Goal: Task Accomplishment & Management: Complete application form

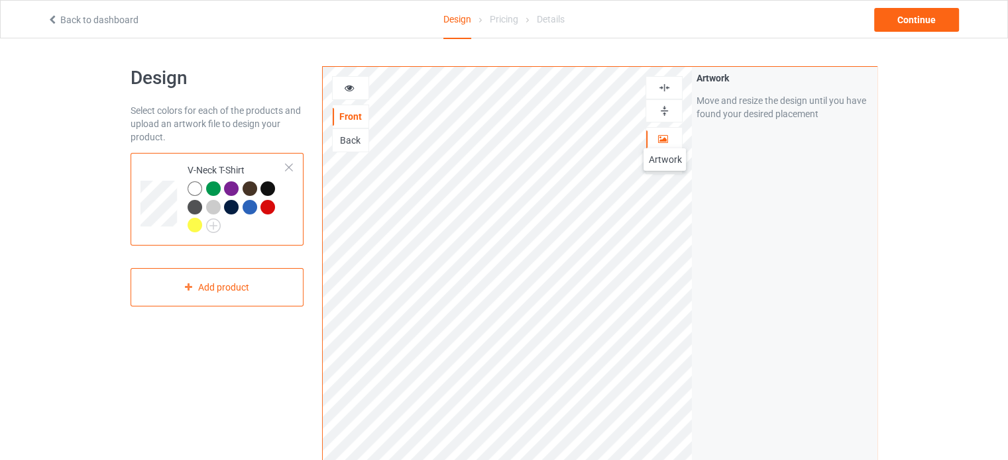
click at [665, 135] on icon at bounding box center [662, 137] width 11 height 9
click at [661, 138] on icon at bounding box center [662, 137] width 11 height 9
click at [658, 138] on icon at bounding box center [662, 137] width 11 height 9
click at [665, 136] on icon at bounding box center [662, 137] width 11 height 9
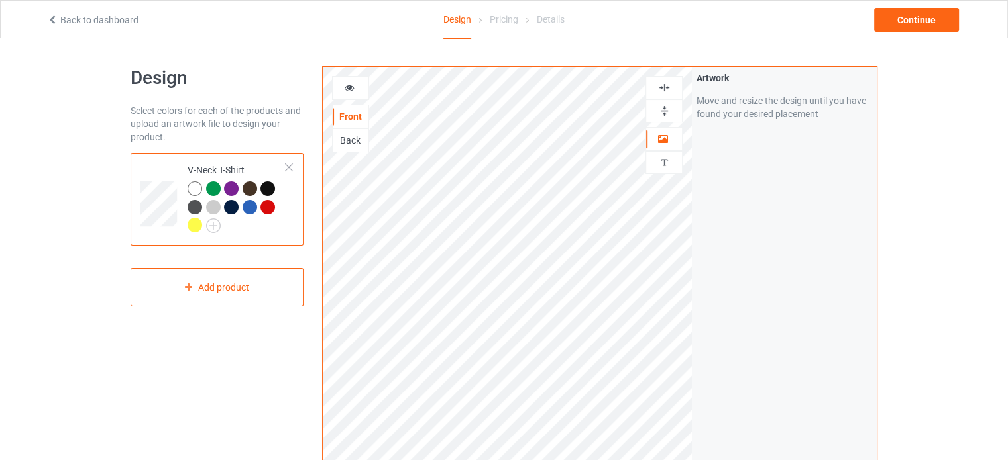
click at [349, 91] on icon at bounding box center [349, 85] width 11 height 9
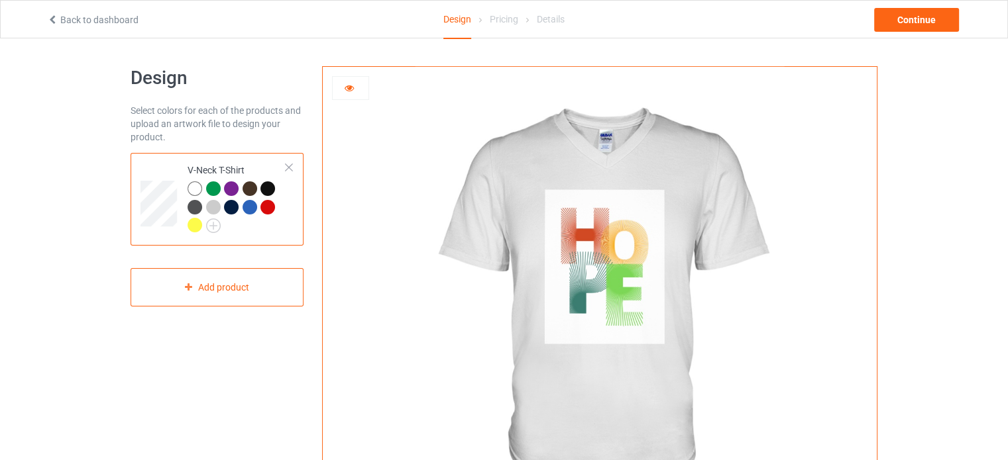
click at [349, 91] on icon at bounding box center [349, 85] width 11 height 9
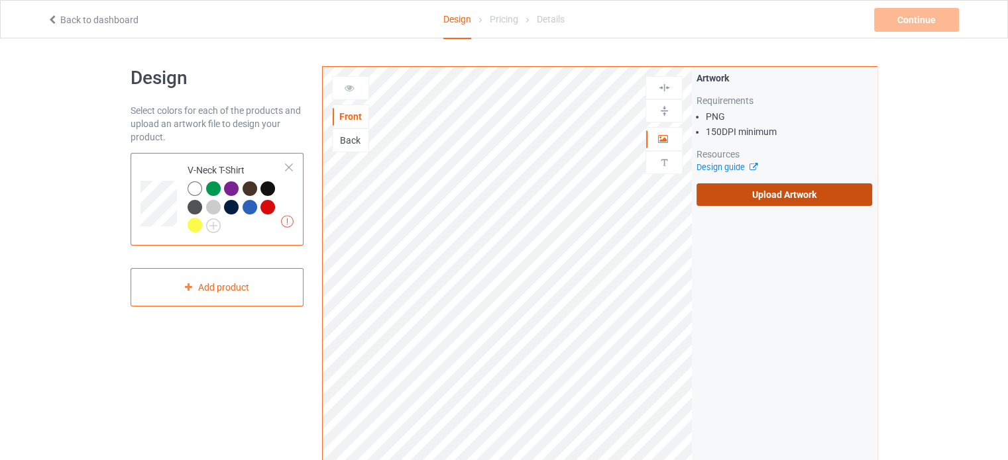
click at [800, 193] on label "Upload Artwork" at bounding box center [784, 195] width 176 height 23
click at [0, 0] on input "Upload Artwork" at bounding box center [0, 0] width 0 height 0
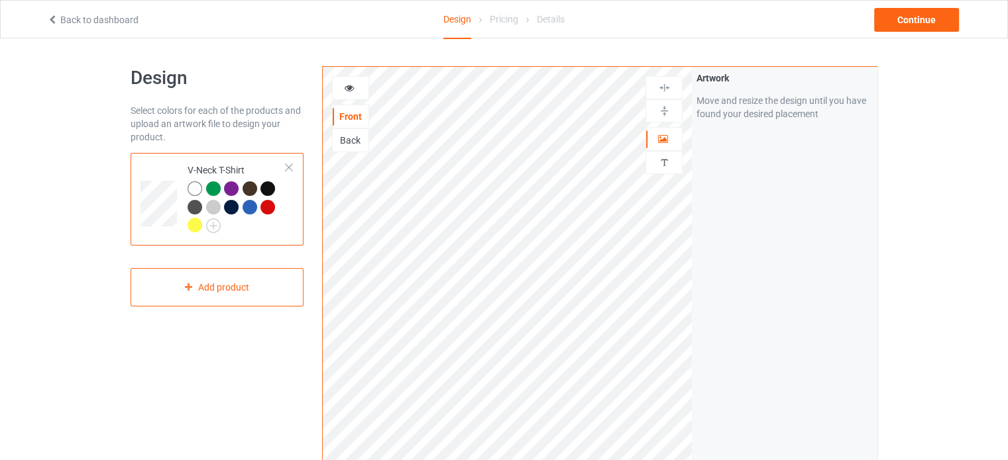
click at [350, 87] on icon at bounding box center [349, 85] width 11 height 9
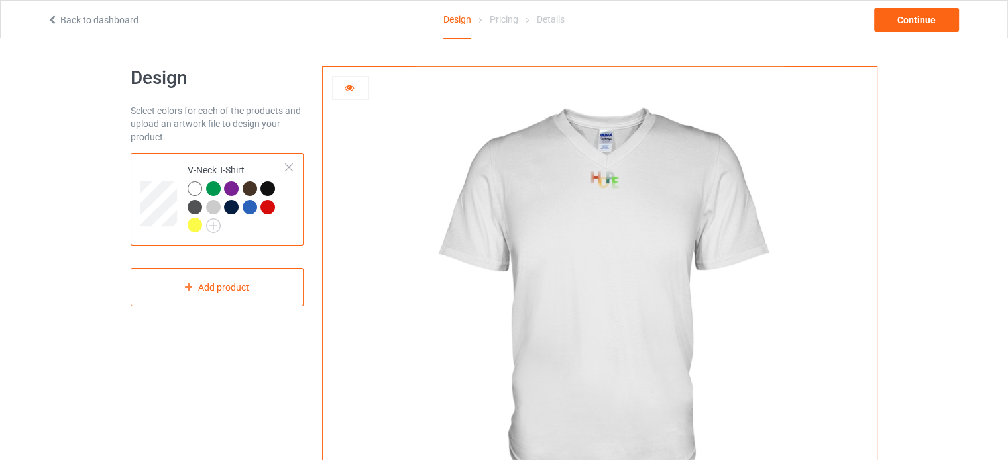
click at [350, 87] on icon at bounding box center [349, 85] width 11 height 9
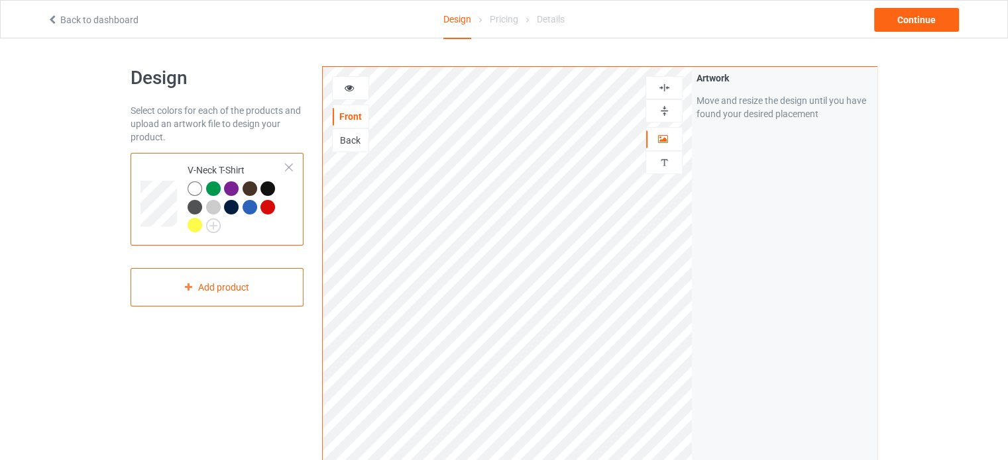
click at [267, 190] on div at bounding box center [267, 189] width 15 height 15
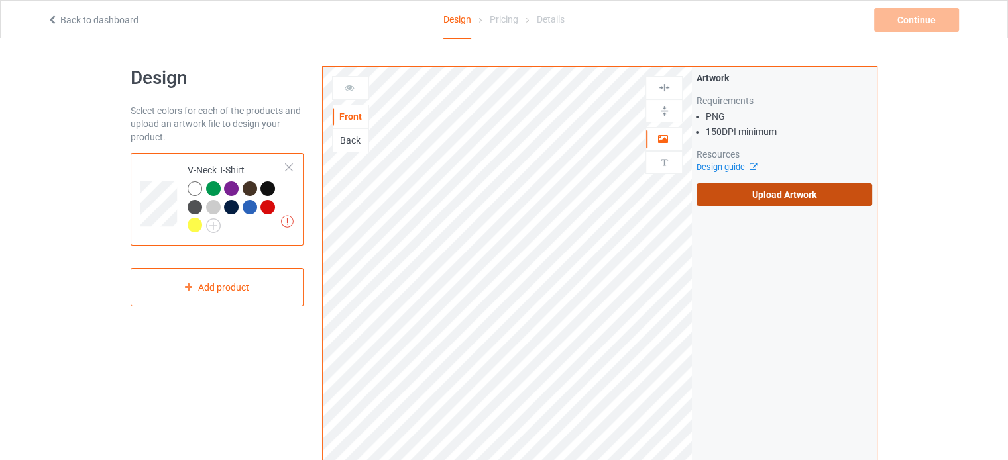
click at [742, 194] on label "Upload Artwork" at bounding box center [784, 195] width 176 height 23
click at [0, 0] on input "Upload Artwork" at bounding box center [0, 0] width 0 height 0
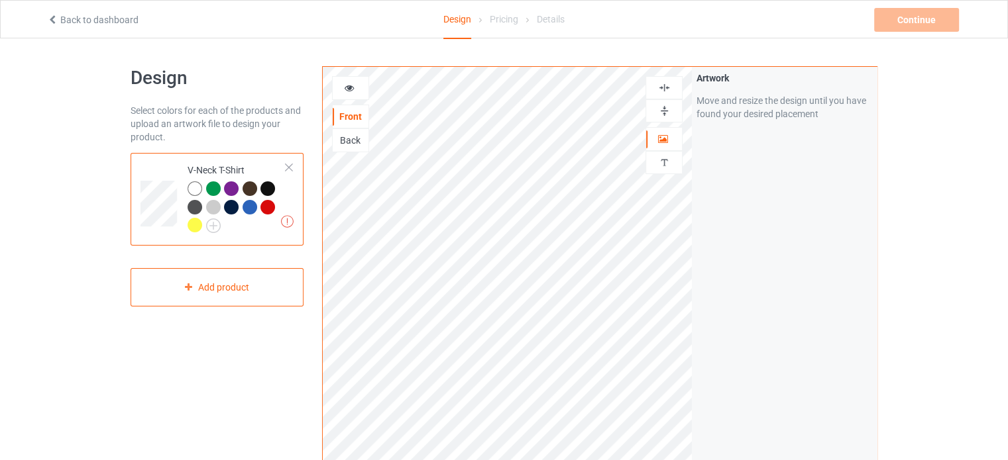
click at [663, 107] on img at bounding box center [664, 111] width 13 height 13
click at [665, 88] on img at bounding box center [664, 87] width 13 height 13
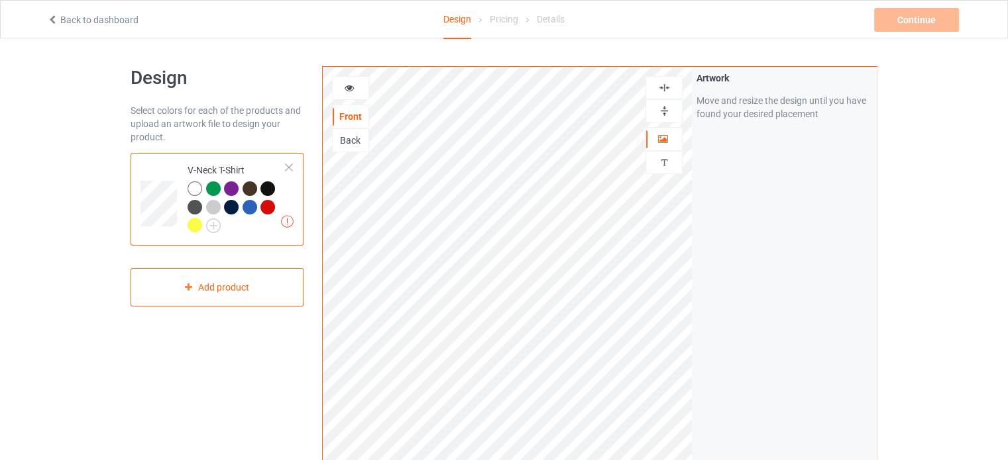
click at [665, 88] on img at bounding box center [664, 87] width 13 height 13
click at [197, 188] on div at bounding box center [195, 189] width 15 height 15
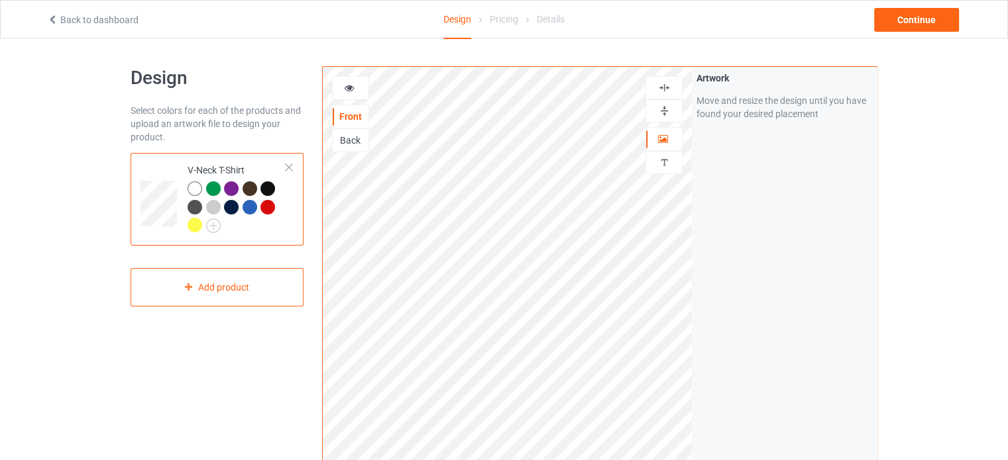
click at [358, 84] on div at bounding box center [351, 87] width 36 height 13
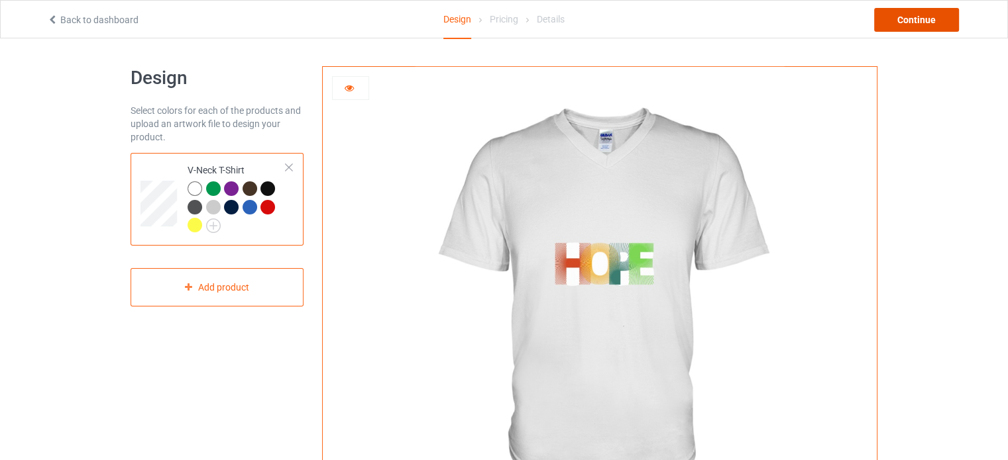
click at [930, 21] on div "Continue" at bounding box center [916, 20] width 85 height 24
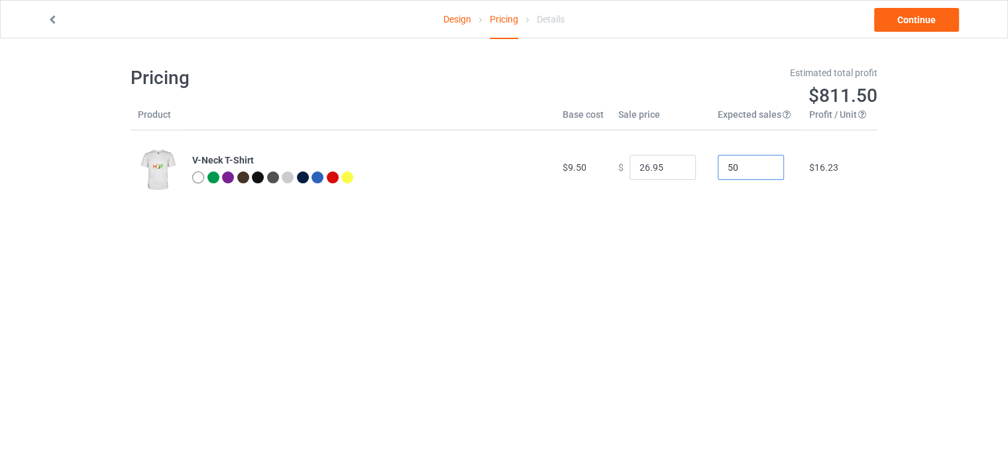
drag, startPoint x: 735, startPoint y: 166, endPoint x: 720, endPoint y: 166, distance: 15.2
click at [720, 166] on input "50" at bounding box center [751, 167] width 66 height 25
type input "1"
click at [662, 164] on input "26.95" at bounding box center [662, 167] width 66 height 25
click at [672, 170] on input "25.95" at bounding box center [662, 167] width 66 height 25
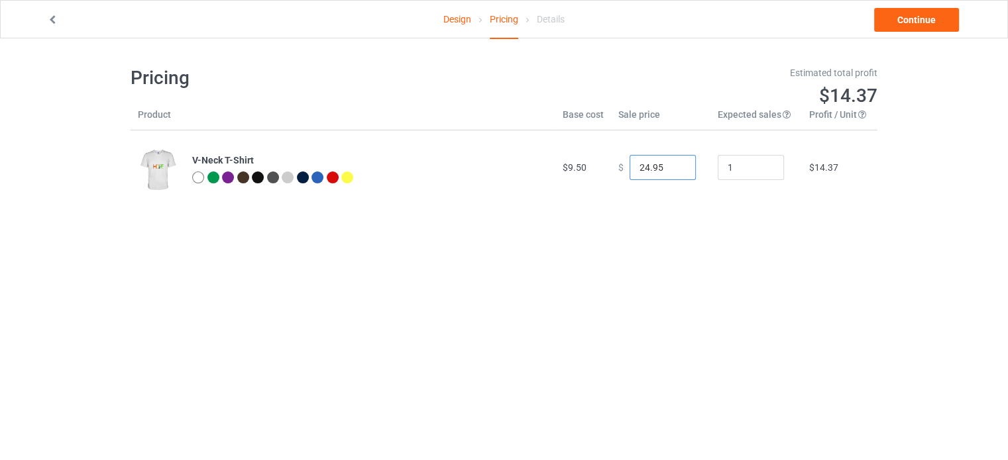
click at [672, 170] on input "24.95" at bounding box center [662, 167] width 66 height 25
click at [672, 170] on input "23.95" at bounding box center [662, 167] width 66 height 25
click at [672, 170] on input "22.95" at bounding box center [662, 167] width 66 height 25
click at [672, 170] on input "21.95" at bounding box center [662, 167] width 66 height 25
click at [672, 170] on input "20.95" at bounding box center [662, 167] width 66 height 25
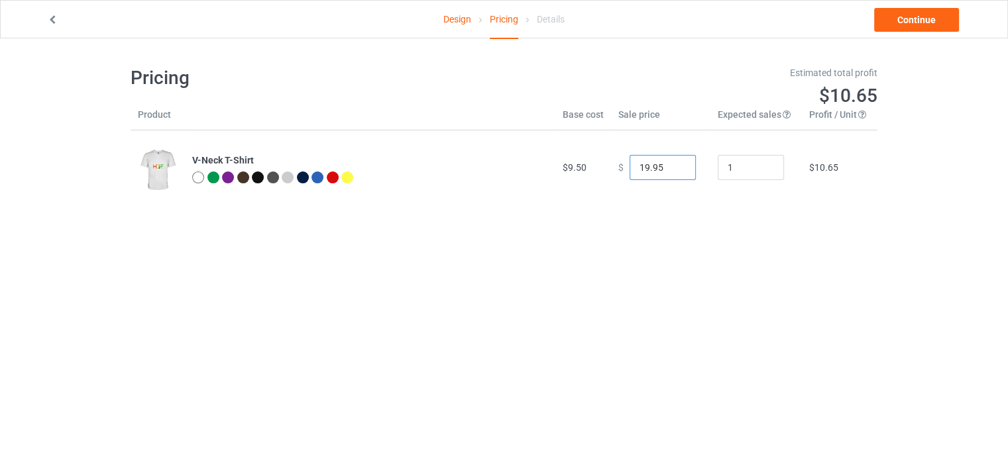
click at [672, 170] on input "19.95" at bounding box center [662, 167] width 66 height 25
click at [672, 170] on input "18.95" at bounding box center [662, 167] width 66 height 25
click at [672, 170] on input "17.95" at bounding box center [662, 167] width 66 height 25
click at [672, 170] on input "16.95" at bounding box center [662, 167] width 66 height 25
click at [672, 170] on input "15.95" at bounding box center [662, 167] width 66 height 25
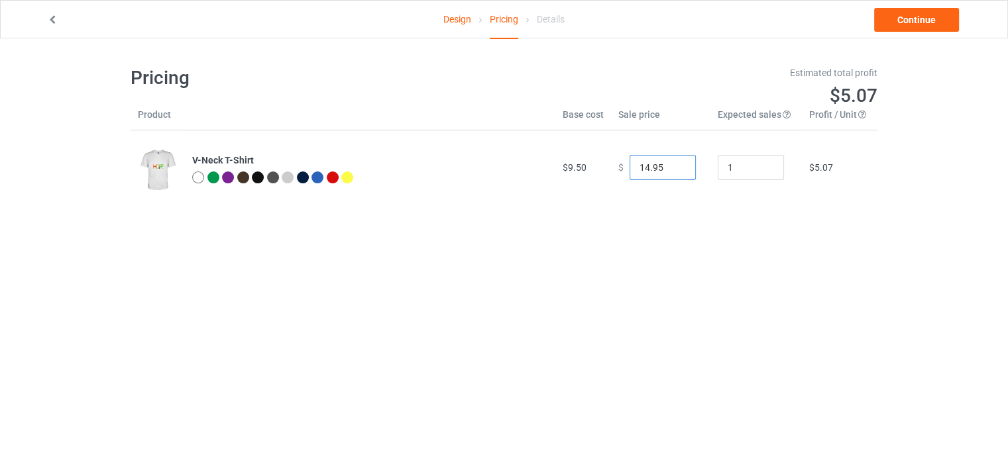
click at [672, 170] on input "14.95" at bounding box center [662, 167] width 66 height 25
click at [672, 170] on input "13.95" at bounding box center [662, 167] width 66 height 25
click at [672, 170] on input "12.95" at bounding box center [662, 167] width 66 height 25
click at [672, 170] on input "11.95" at bounding box center [662, 167] width 66 height 25
click at [672, 170] on input "10.95" at bounding box center [662, 167] width 66 height 25
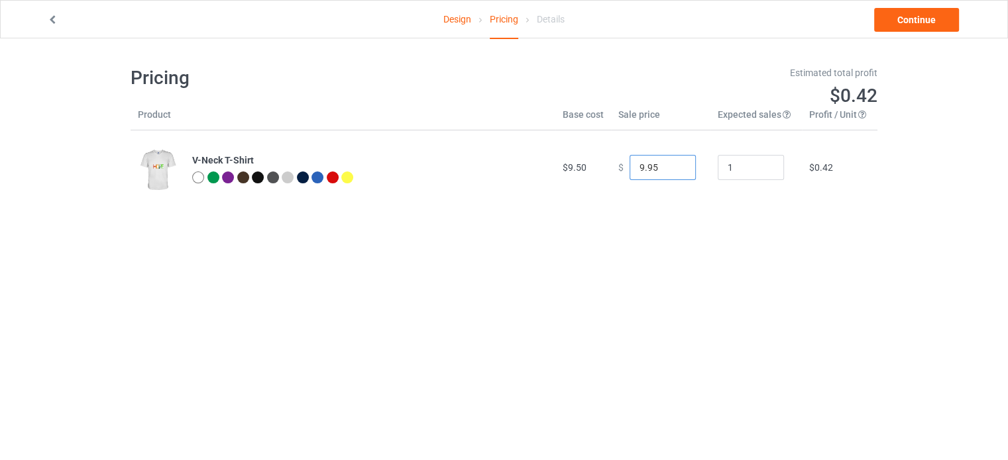
type input "9.95"
click at [672, 170] on input "9.95" at bounding box center [662, 167] width 66 height 25
click at [921, 18] on link "Continue" at bounding box center [916, 20] width 85 height 24
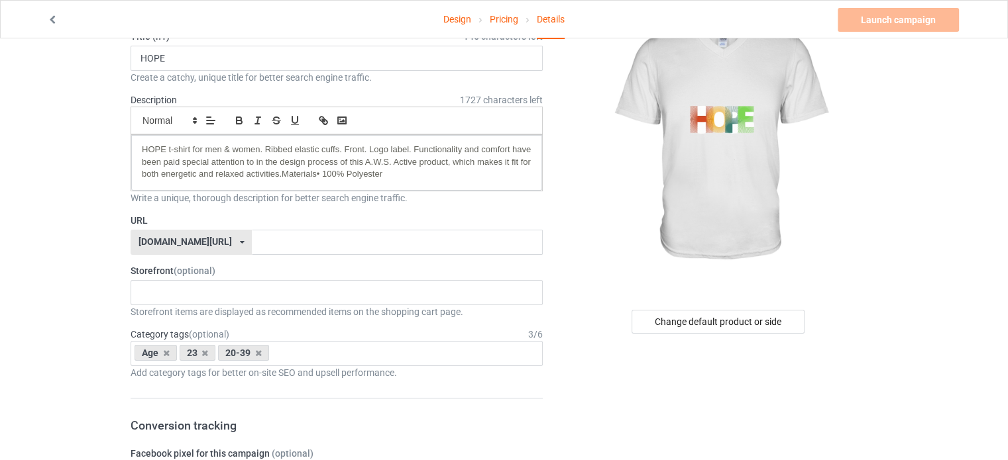
scroll to position [76, 0]
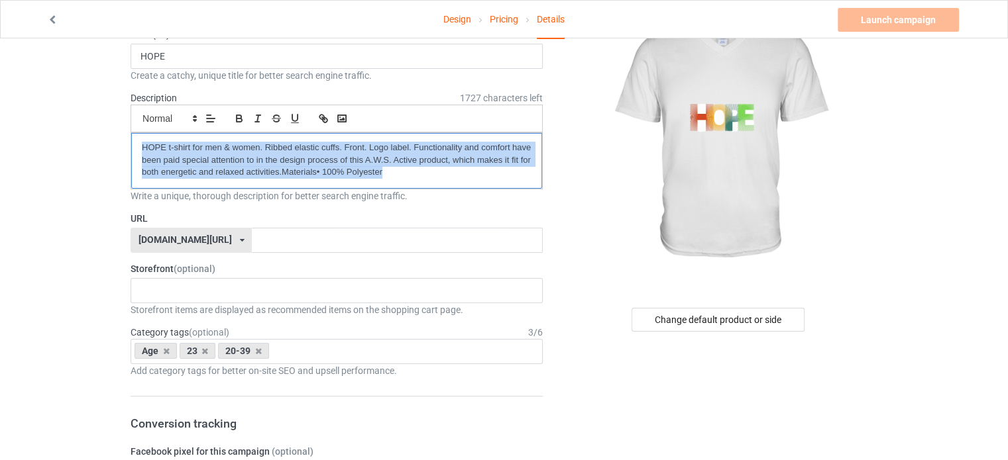
drag, startPoint x: 391, startPoint y: 172, endPoint x: 138, endPoint y: 148, distance: 254.2
click at [138, 148] on div "HOPE t-shirt for men & women. Ribbed elastic cuffs. Front. Logo label. Function…" at bounding box center [336, 161] width 411 height 56
copy span "HOPE t-shirt for men & women. Ribbed elastic cuffs. Front. Logo label. Function…"
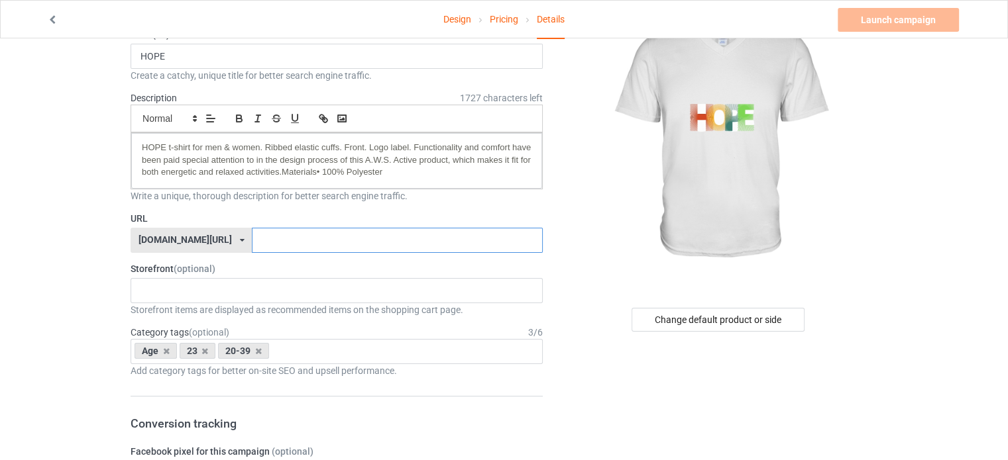
click at [255, 243] on input "text" at bounding box center [397, 240] width 290 height 25
paste input "HOPE t-shirt for men & women. Ribbed elastic cuffs"
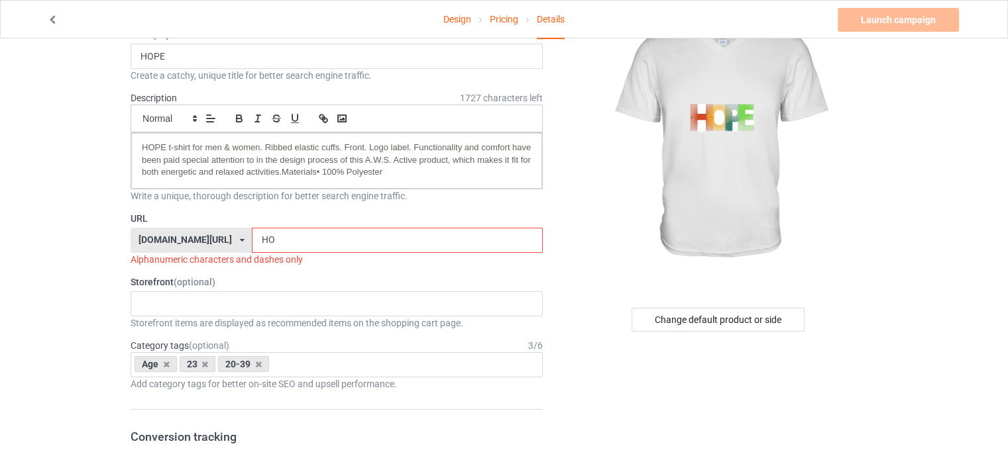
type input "H"
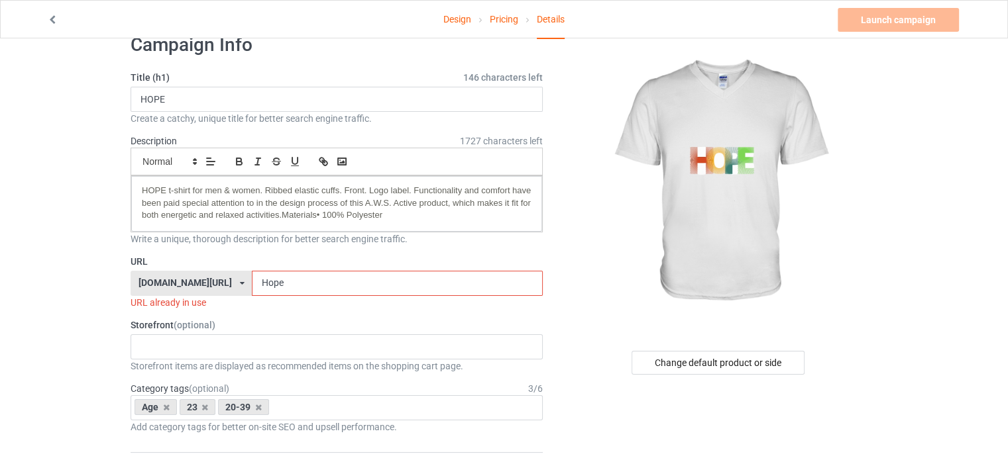
scroll to position [32, 0]
click at [252, 284] on input "Hope" at bounding box center [397, 284] width 290 height 25
click at [257, 285] on input "HOPE T-shirt for men" at bounding box center [397, 284] width 290 height 25
drag, startPoint x: 311, startPoint y: 283, endPoint x: 221, endPoint y: 280, distance: 90.8
click at [252, 280] on input "HOPE Tshirt for men" at bounding box center [397, 284] width 290 height 25
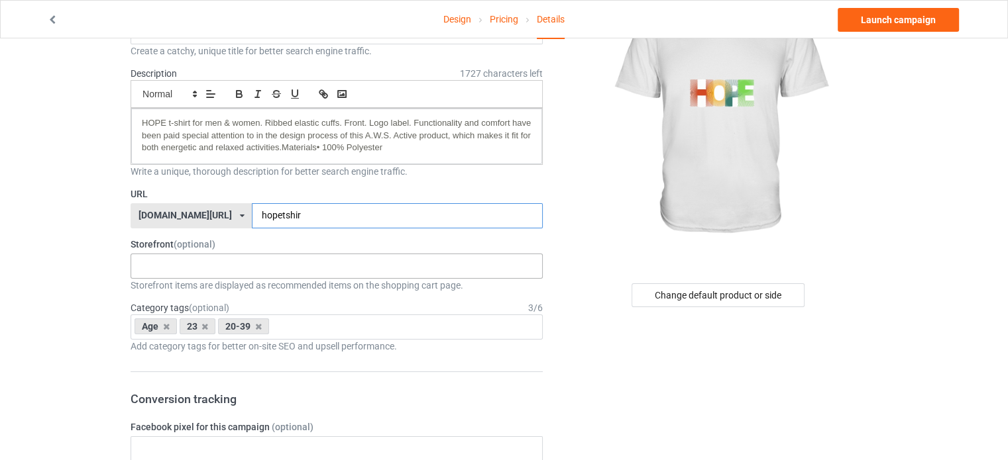
scroll to position [99, 0]
type input "hopetshir"
click at [191, 270] on div "No result found" at bounding box center [337, 267] width 412 height 25
drag, startPoint x: 191, startPoint y: 270, endPoint x: 510, endPoint y: 158, distance: 338.4
click at [510, 158] on div "HOPE t-shirt for men & women. Ribbed elastic cuffs. Front. Logo label. Function…" at bounding box center [336, 138] width 411 height 56
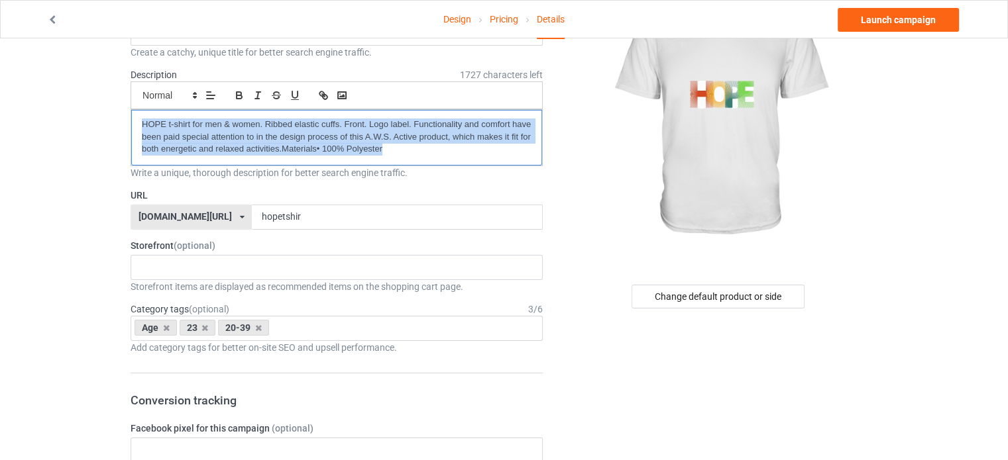
drag, startPoint x: 395, startPoint y: 154, endPoint x: 138, endPoint y: 127, distance: 258.5
click at [138, 127] on div "HOPE t-shirt for men & women. Ribbed elastic cuffs. Front. Logo label. Function…" at bounding box center [336, 138] width 411 height 56
copy span "HOPE t-shirt for men & women. Ribbed elastic cuffs. Front. Logo label. Function…"
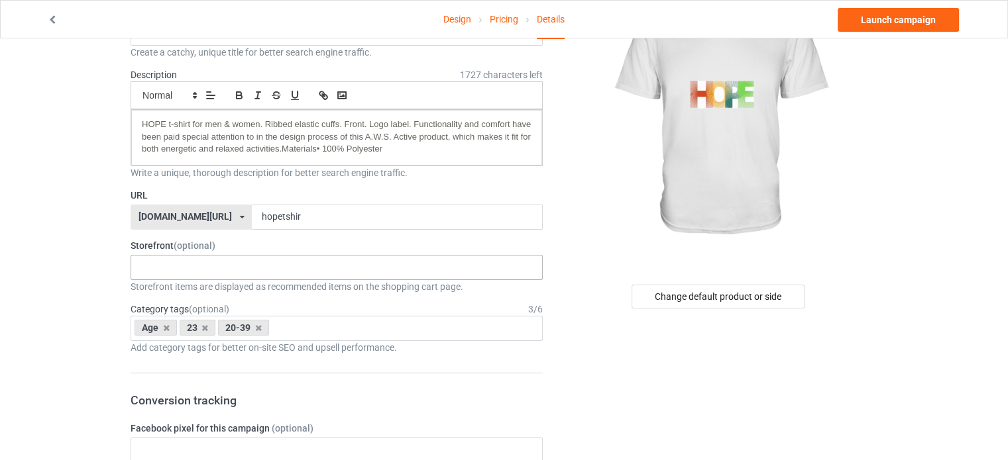
click at [209, 272] on div "No result found" at bounding box center [337, 267] width 412 height 25
drag, startPoint x: 209, startPoint y: 272, endPoint x: 172, endPoint y: 244, distance: 46.8
click at [174, 244] on span "(optional)" at bounding box center [195, 246] width 42 height 11
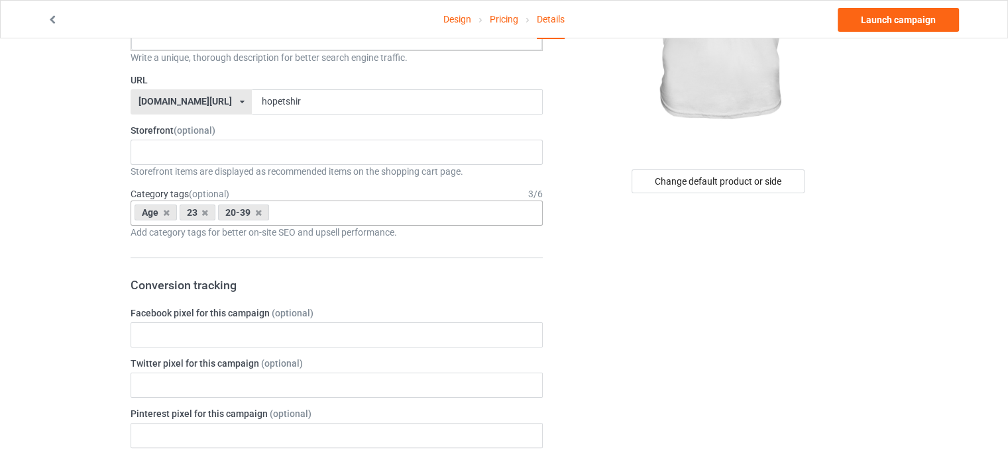
scroll to position [182, 0]
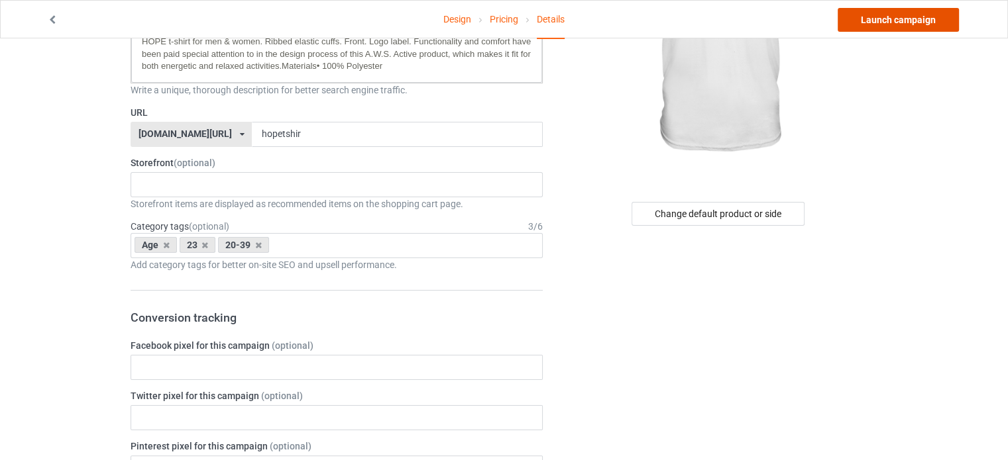
click at [885, 23] on link "Launch campaign" at bounding box center [897, 20] width 121 height 24
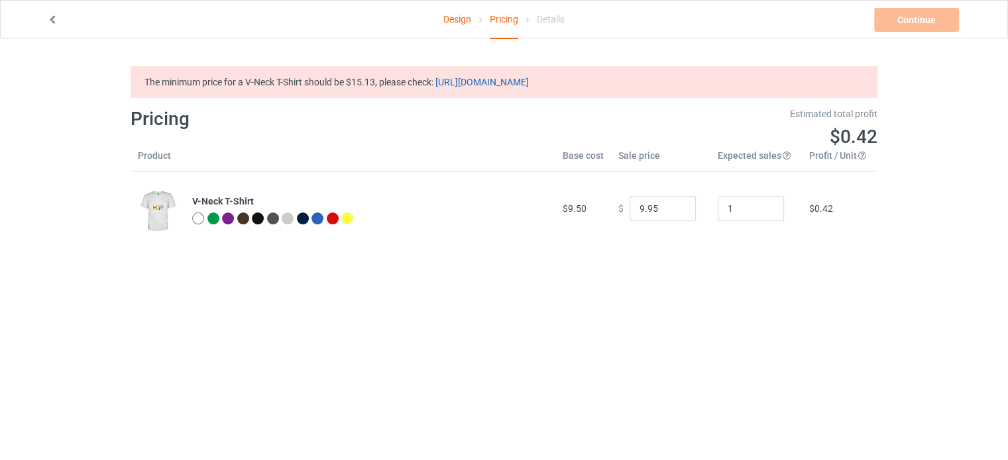
click at [529, 85] on link "[URL][DOMAIN_NAME]" at bounding box center [481, 82] width 93 height 11
click at [665, 207] on input "9.95" at bounding box center [662, 208] width 66 height 25
click at [673, 213] on input "8.95" at bounding box center [662, 208] width 66 height 25
click at [673, 213] on input "7.95" at bounding box center [662, 208] width 66 height 25
click at [673, 213] on input "6.95" at bounding box center [662, 208] width 66 height 25
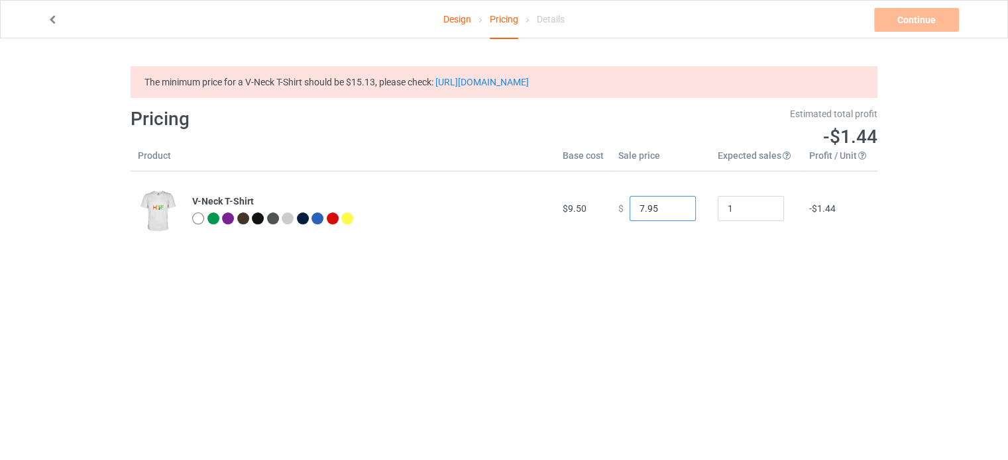
click at [673, 206] on input "7.95" at bounding box center [662, 208] width 66 height 25
click at [673, 206] on input "8.95" at bounding box center [662, 208] width 66 height 25
click at [673, 206] on input "9.95" at bounding box center [662, 208] width 66 height 25
type input "10.95"
click at [673, 206] on input "10.95" at bounding box center [662, 208] width 66 height 25
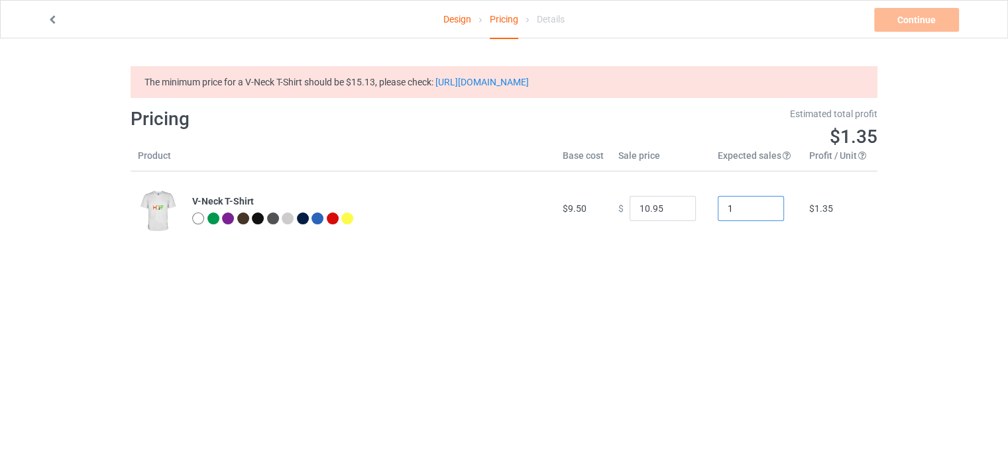
click at [741, 217] on input "1" at bounding box center [751, 208] width 66 height 25
type input "5"
click at [208, 214] on div at bounding box center [213, 219] width 12 height 12
click at [212, 217] on div at bounding box center [213, 219] width 12 height 12
click at [853, 129] on span "$6.75" at bounding box center [854, 137] width 48 height 22
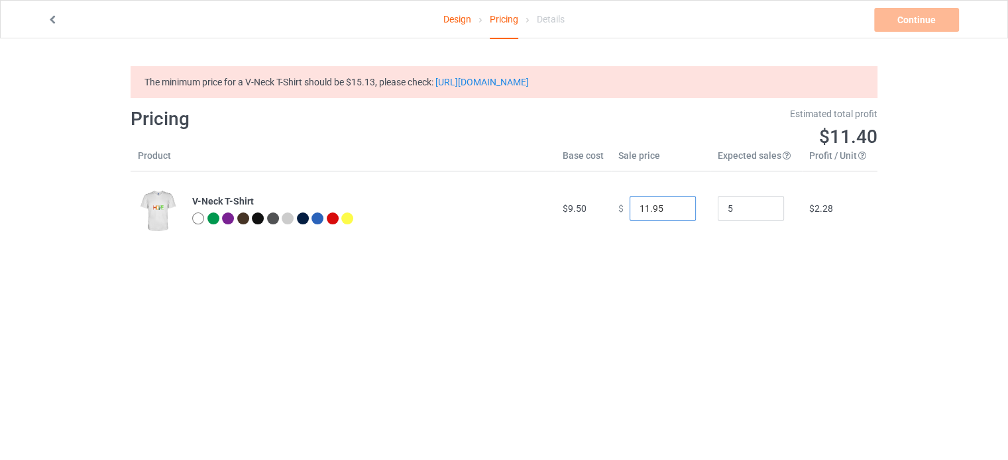
click at [673, 203] on input "11.95" at bounding box center [662, 208] width 66 height 25
click at [673, 203] on input "12.95" at bounding box center [662, 208] width 66 height 25
click at [673, 203] on input "13.95" at bounding box center [662, 208] width 66 height 25
click at [673, 203] on input "14.95" at bounding box center [662, 208] width 66 height 25
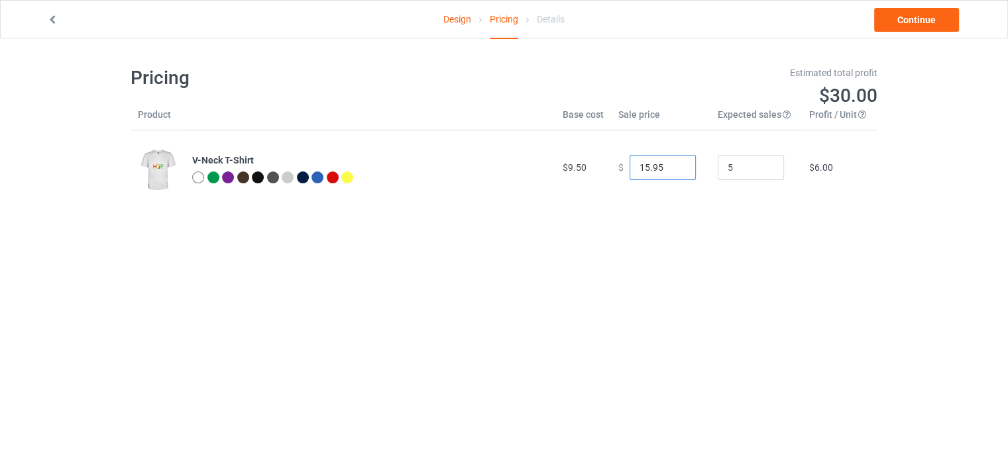
click at [673, 180] on input "15.95" at bounding box center [662, 167] width 66 height 25
click at [673, 203] on td "$ 15.95" at bounding box center [660, 168] width 99 height 74
click at [672, 164] on input "15.95" at bounding box center [662, 167] width 66 height 25
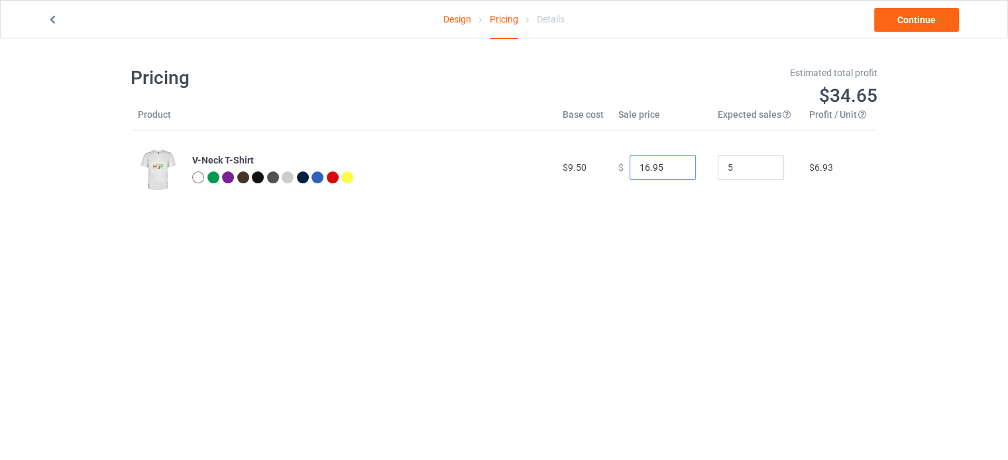
click at [672, 164] on input "16.95" at bounding box center [662, 167] width 66 height 25
click at [672, 164] on input "17.95" at bounding box center [662, 167] width 66 height 25
click at [672, 164] on input "18.95" at bounding box center [662, 167] width 66 height 25
click at [672, 164] on input "19.95" at bounding box center [662, 167] width 66 height 25
click at [672, 164] on input "20.95" at bounding box center [662, 167] width 66 height 25
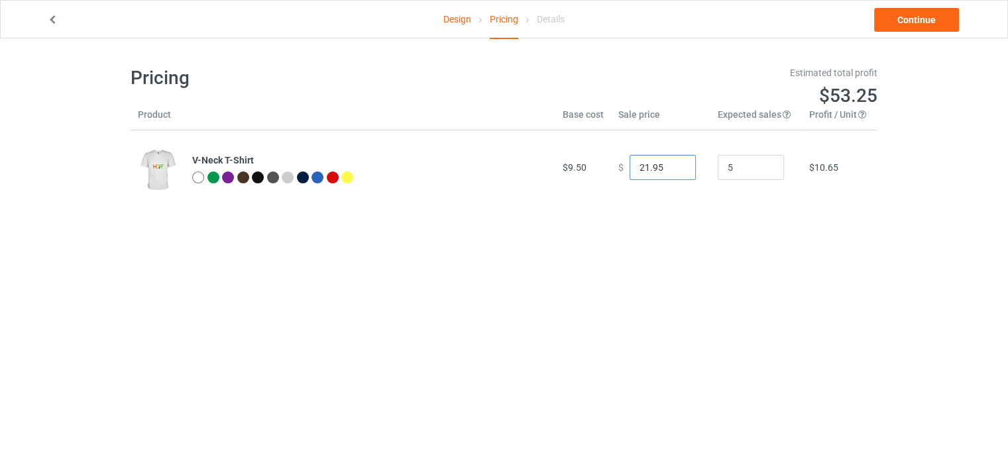
click at [672, 164] on input "21.95" at bounding box center [662, 167] width 66 height 25
click at [672, 164] on input "22.95" at bounding box center [662, 167] width 66 height 25
click at [672, 164] on input "23.95" at bounding box center [662, 167] width 66 height 25
click at [673, 170] on input "22.95" at bounding box center [662, 167] width 66 height 25
click at [673, 170] on input "21.95" at bounding box center [662, 167] width 66 height 25
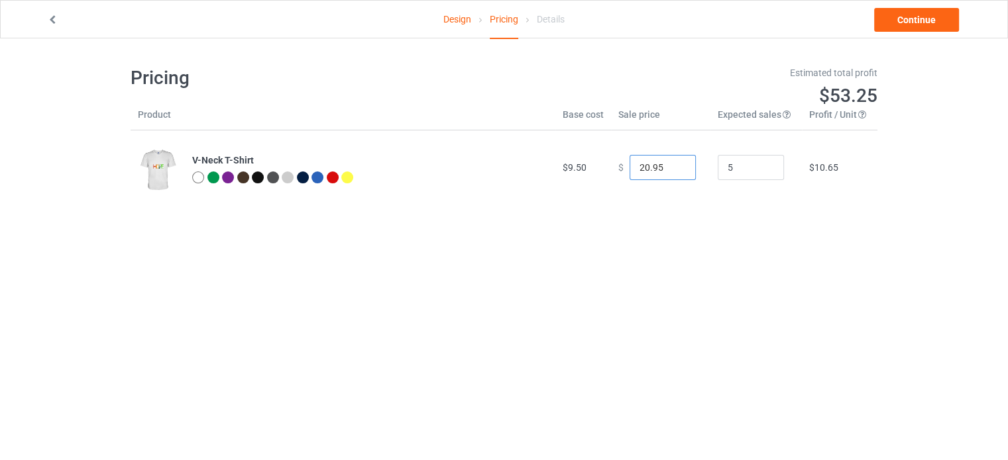
click at [673, 170] on input "20.95" at bounding box center [662, 167] width 66 height 25
click at [673, 170] on input "19.95" at bounding box center [662, 167] width 66 height 25
click at [673, 170] on input "18.95" at bounding box center [662, 167] width 66 height 25
click at [673, 170] on input "17.95" at bounding box center [662, 167] width 66 height 25
click at [673, 170] on input "16.95" at bounding box center [662, 167] width 66 height 25
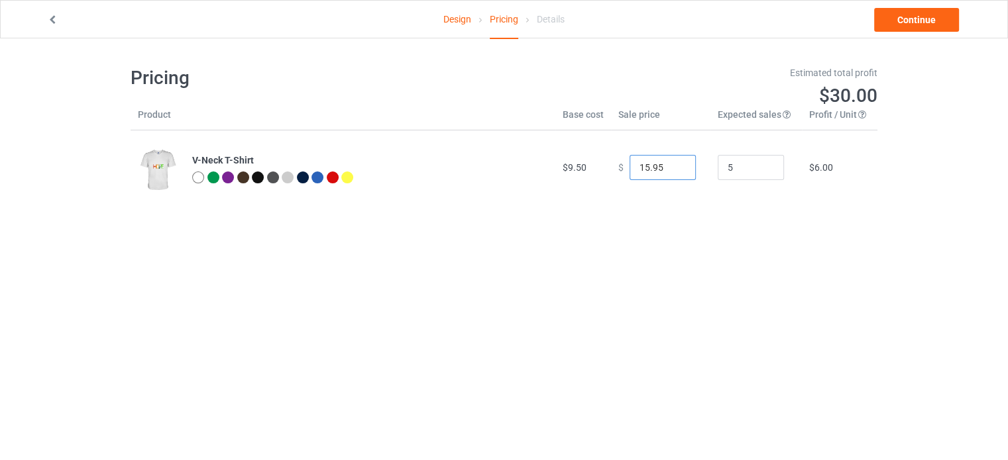
click at [673, 170] on input "15.95" at bounding box center [662, 167] width 66 height 25
click at [673, 170] on input "14.95" at bounding box center [662, 167] width 66 height 25
click at [673, 170] on input "13.95" at bounding box center [662, 167] width 66 height 25
click at [673, 170] on input "12.95" at bounding box center [662, 167] width 66 height 25
click at [673, 170] on input "11.95" at bounding box center [662, 167] width 66 height 25
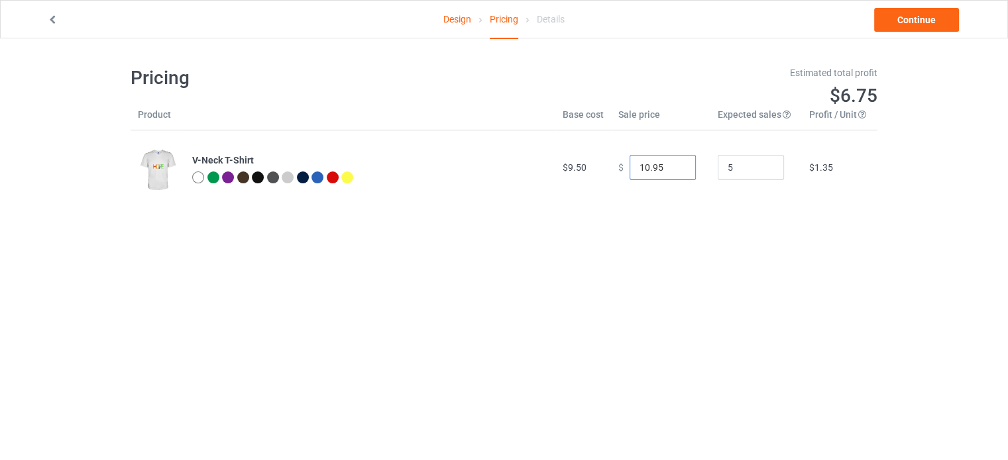
click at [673, 170] on input "10.95" at bounding box center [662, 167] width 66 height 25
click at [673, 170] on input "9.95" at bounding box center [662, 167] width 66 height 25
click at [673, 162] on input "10.95" at bounding box center [662, 167] width 66 height 25
type input "11.95"
click at [673, 162] on input "11.95" at bounding box center [662, 167] width 66 height 25
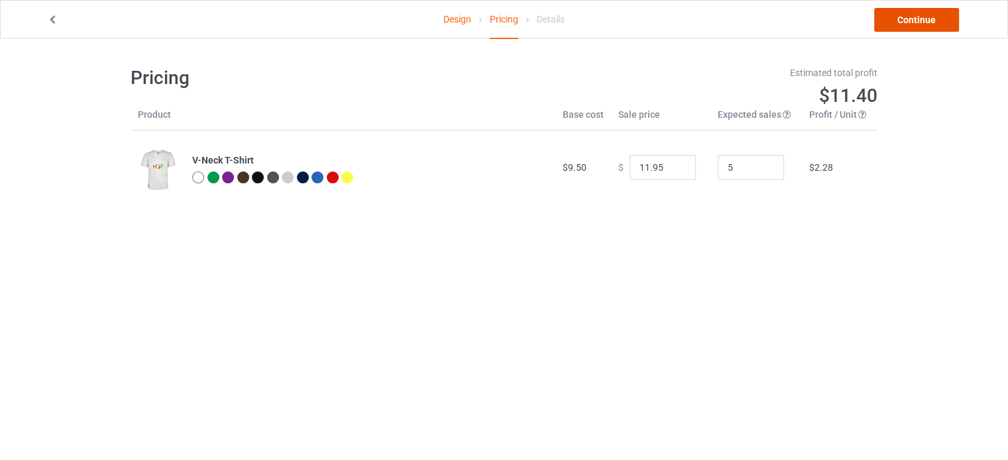
click at [908, 23] on link "Continue" at bounding box center [916, 20] width 85 height 24
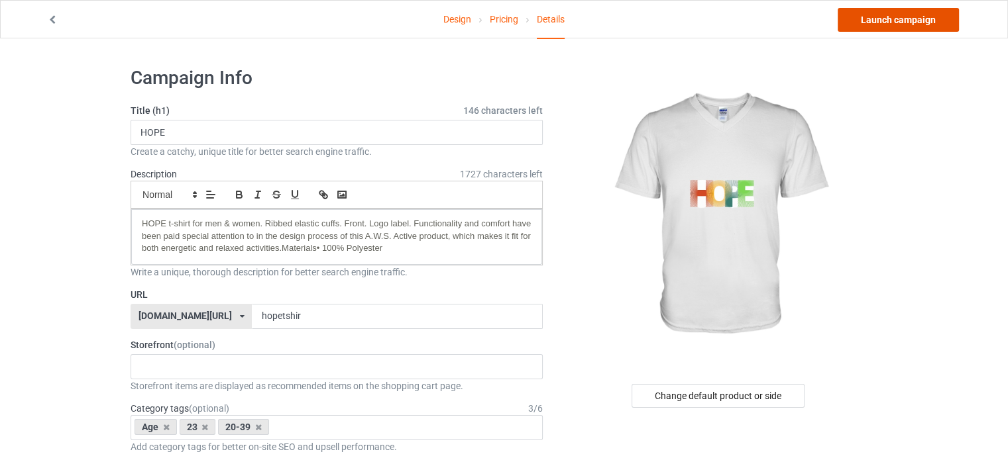
click at [908, 23] on link "Launch campaign" at bounding box center [897, 20] width 121 height 24
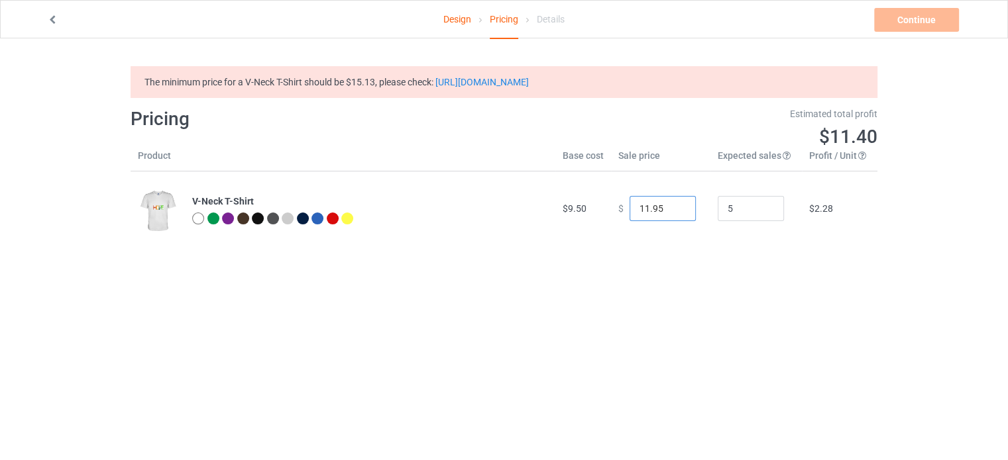
click at [668, 214] on input "11.95" at bounding box center [662, 208] width 66 height 25
click at [673, 205] on input "12.95" at bounding box center [662, 208] width 66 height 25
click at [673, 205] on input "13.95" at bounding box center [662, 208] width 66 height 25
click at [673, 205] on input "14.95" at bounding box center [662, 208] width 66 height 25
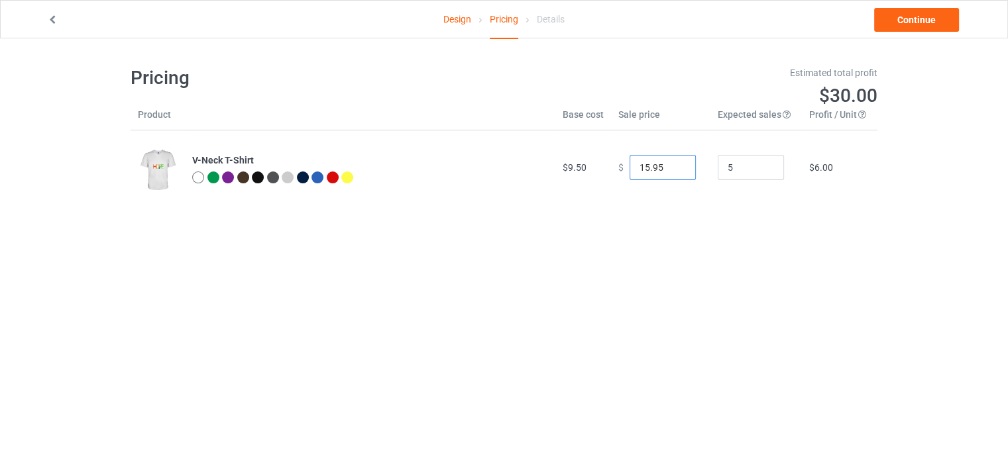
click at [673, 180] on input "15.95" at bounding box center [662, 167] width 66 height 25
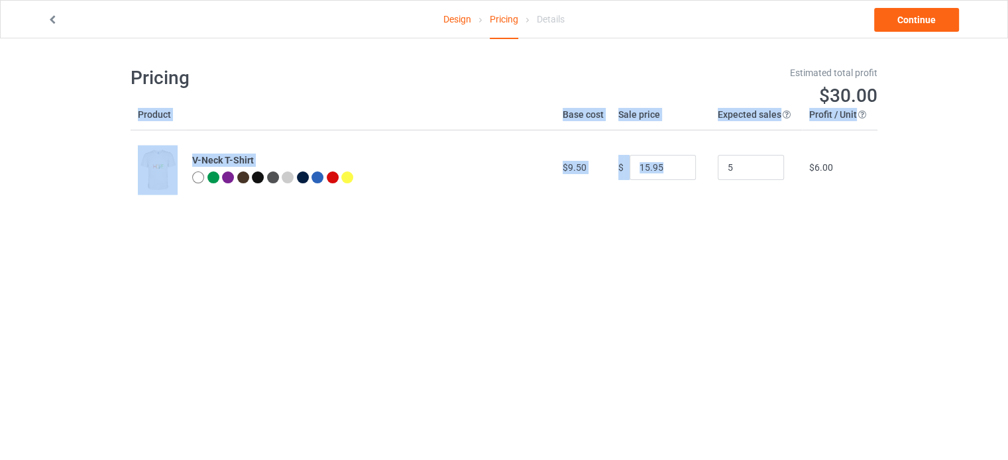
click at [673, 205] on div "Pricing Estimated total profit $30.00 Product Base cost Sale price Expected sal…" at bounding box center [504, 135] width 747 height 194
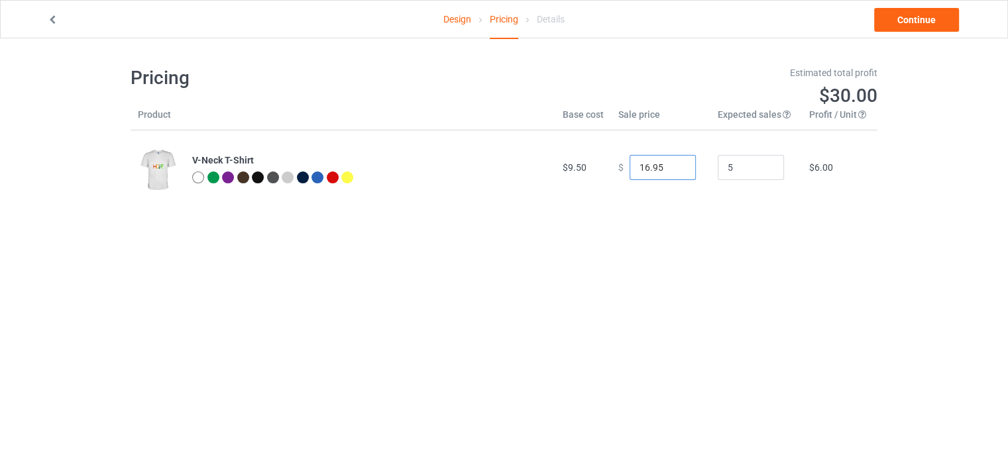
click at [671, 166] on input "16.95" at bounding box center [662, 167] width 66 height 25
type input "15.95"
click at [670, 169] on input "15.95" at bounding box center [662, 167] width 66 height 25
click at [917, 15] on link "Continue" at bounding box center [916, 20] width 85 height 24
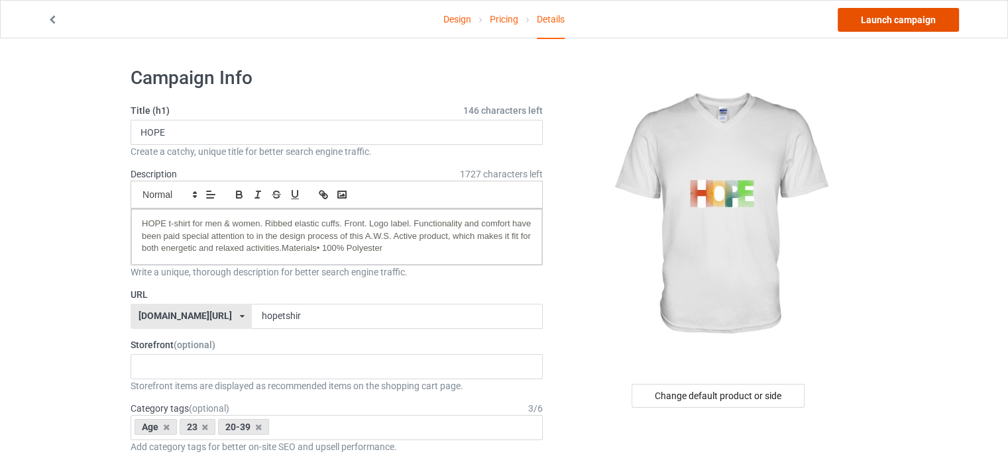
click at [916, 19] on link "Launch campaign" at bounding box center [897, 20] width 121 height 24
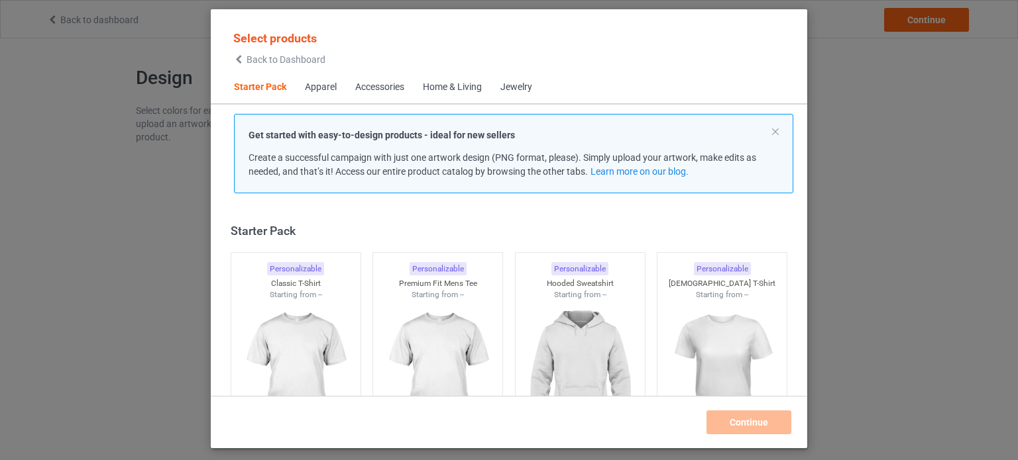
scroll to position [17, 0]
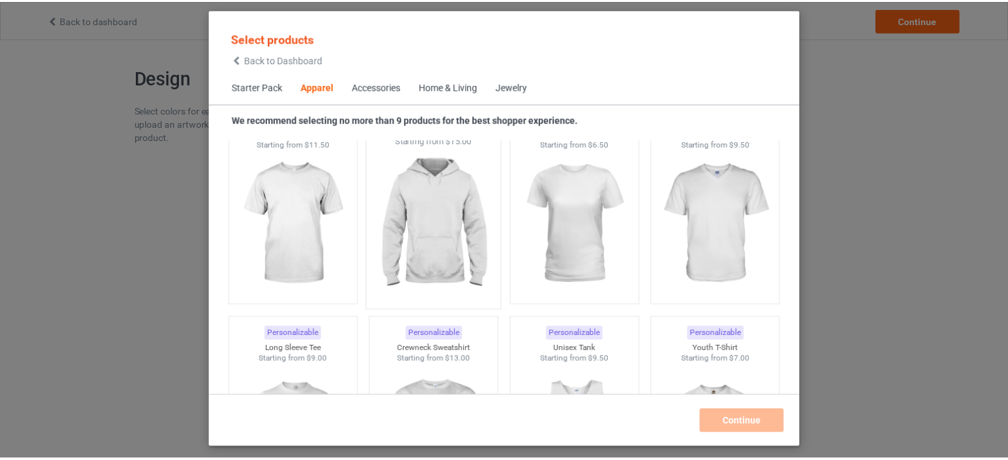
scroll to position [777, 0]
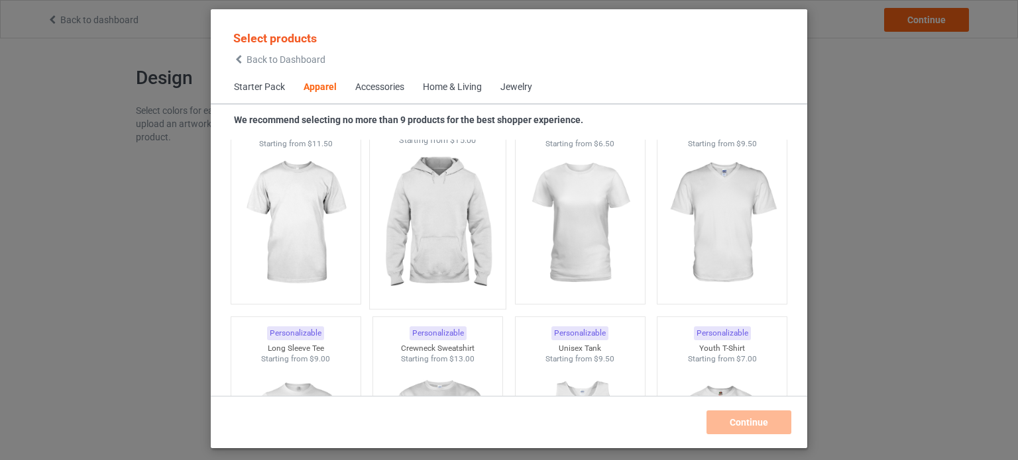
click at [437, 241] on img at bounding box center [438, 224] width 125 height 156
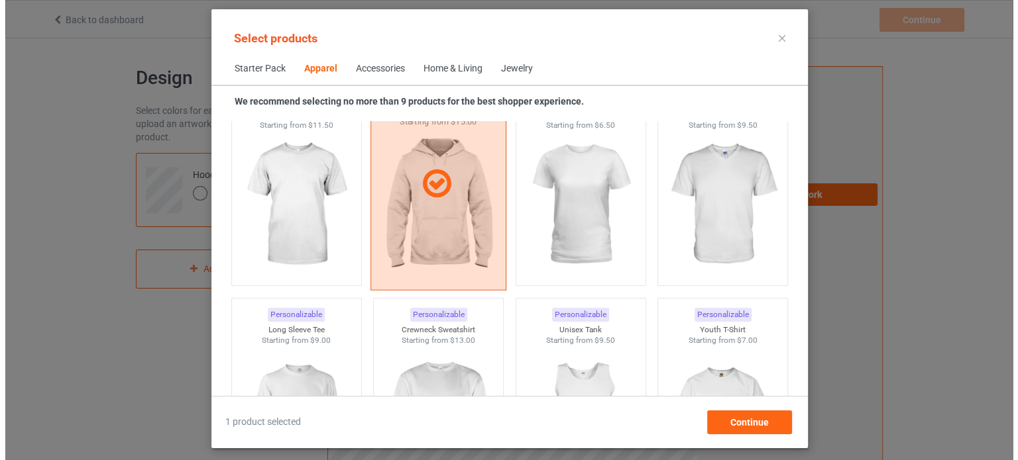
scroll to position [860, 0]
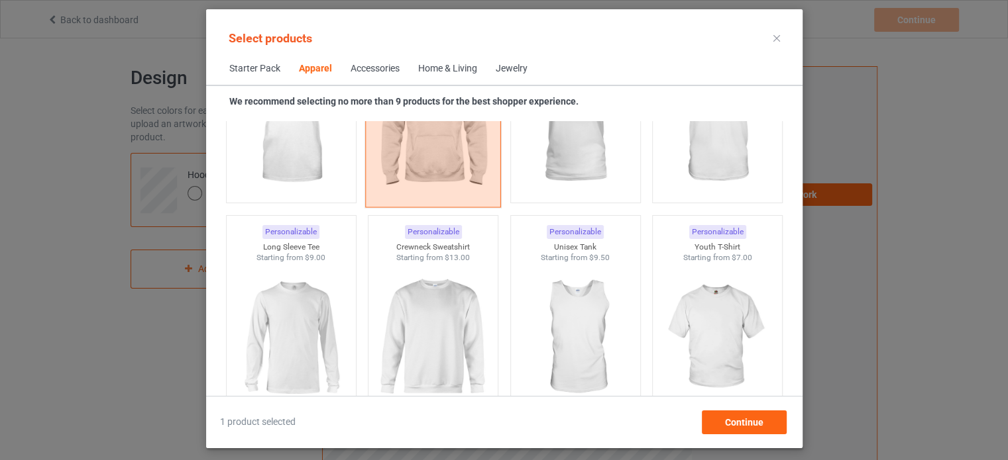
click at [427, 160] on div at bounding box center [433, 101] width 136 height 213
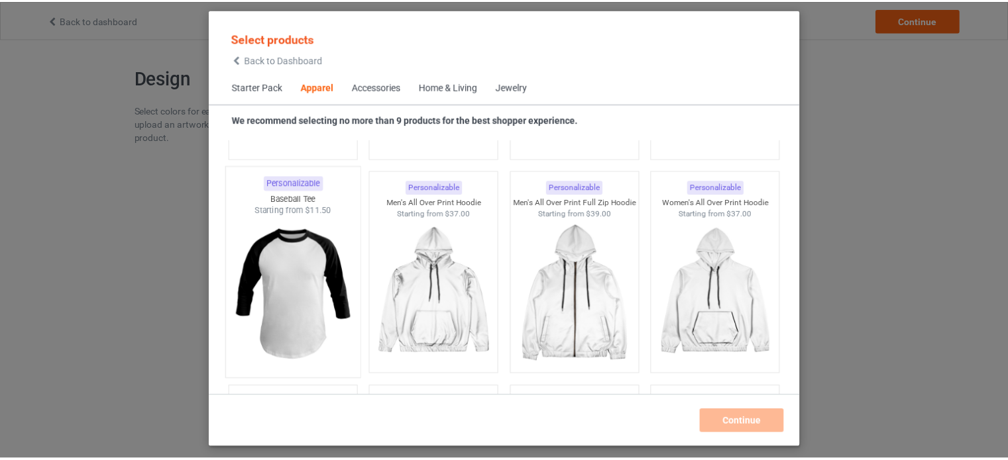
scroll to position [1138, 0]
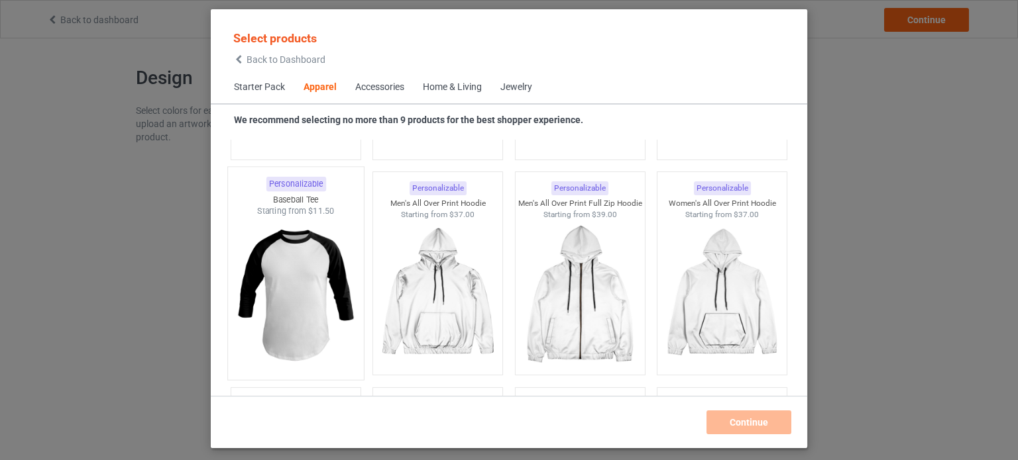
click at [272, 308] on img at bounding box center [295, 295] width 125 height 156
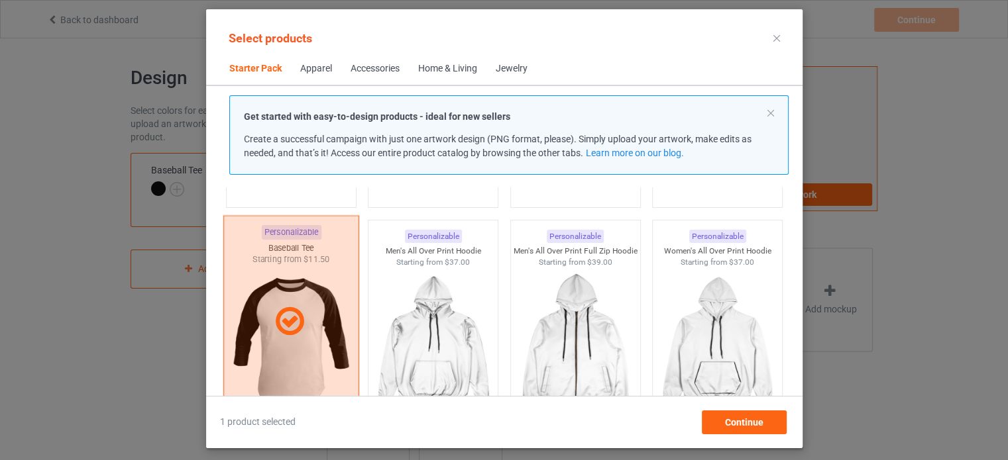
scroll to position [1241, 0]
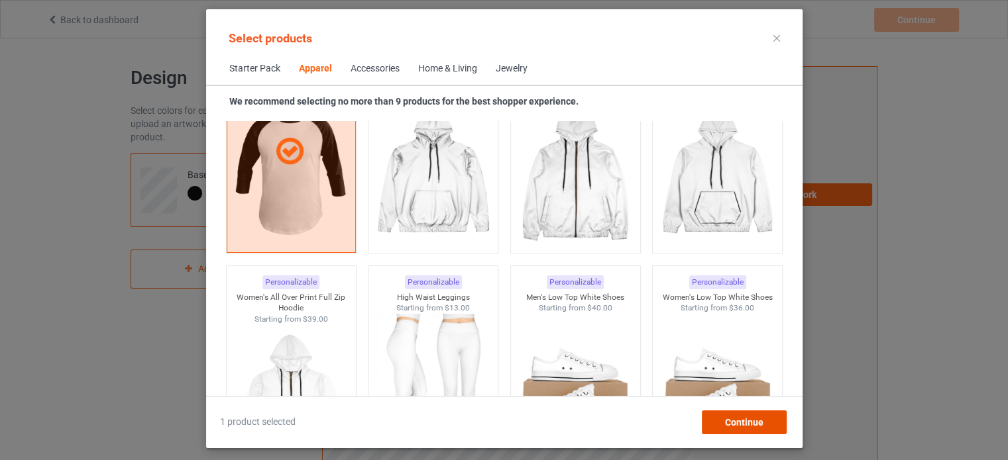
click at [725, 421] on span "Continue" at bounding box center [743, 422] width 38 height 11
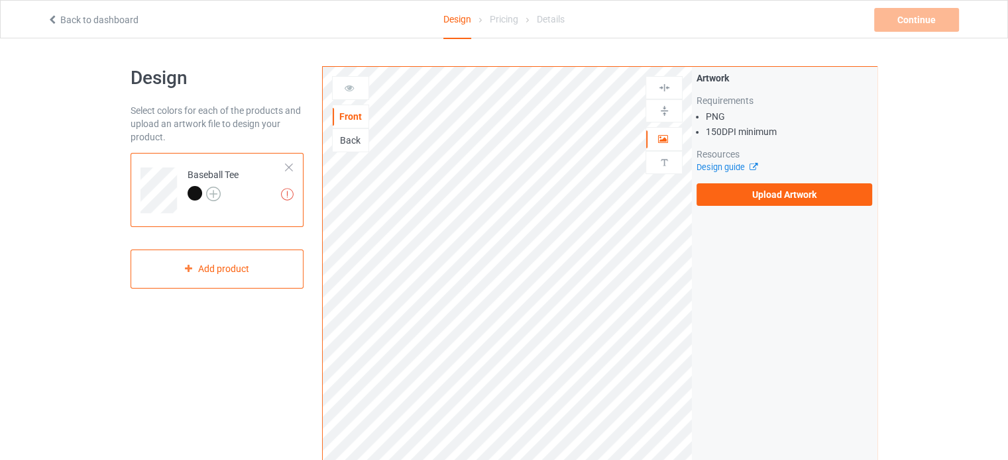
click at [213, 193] on img at bounding box center [213, 194] width 15 height 15
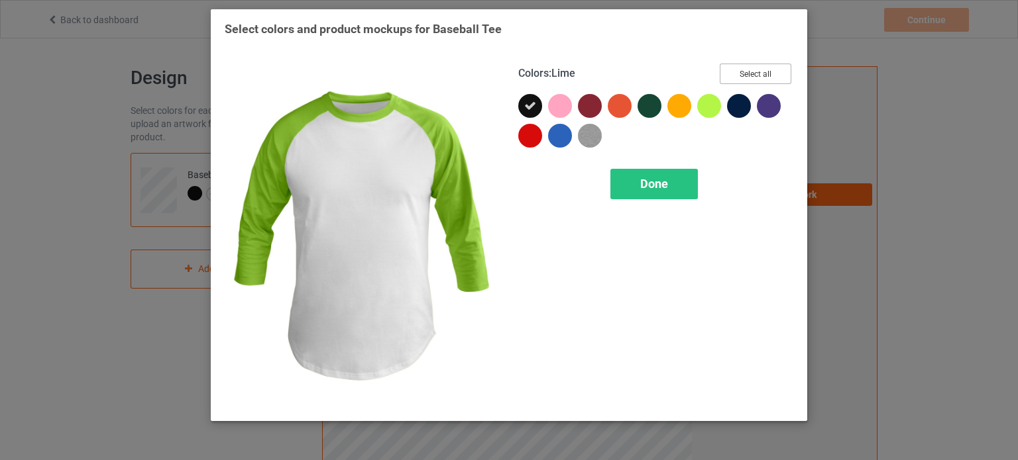
click at [745, 74] on button "Select all" at bounding box center [756, 74] width 72 height 21
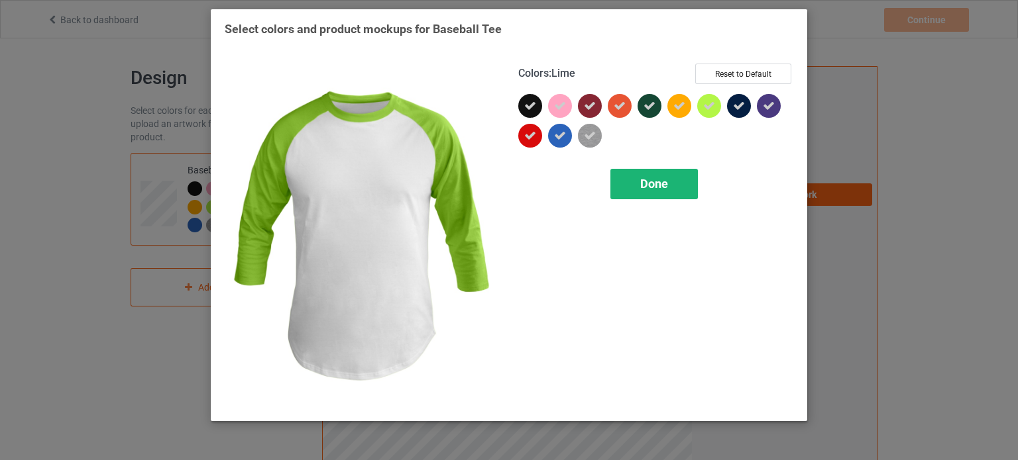
click at [657, 181] on span "Done" at bounding box center [654, 184] width 28 height 14
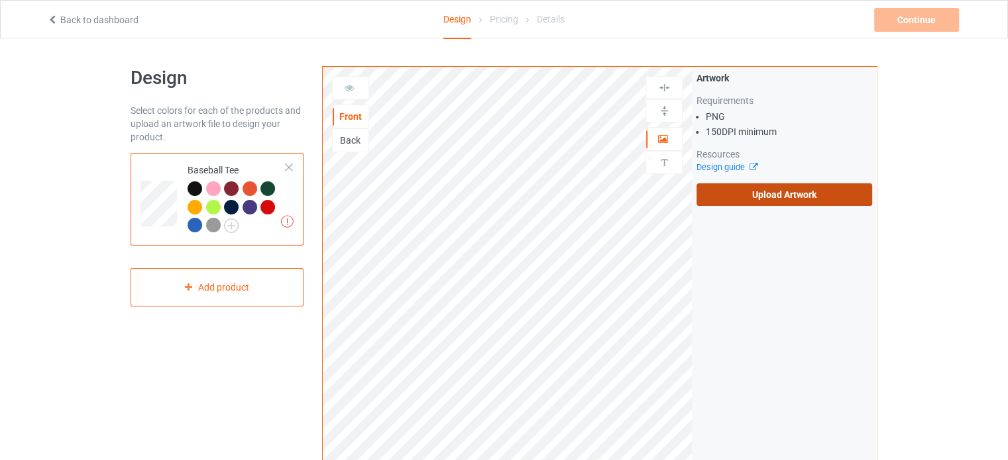
click at [755, 201] on label "Upload Artwork" at bounding box center [784, 195] width 176 height 23
click at [0, 0] on input "Upload Artwork" at bounding box center [0, 0] width 0 height 0
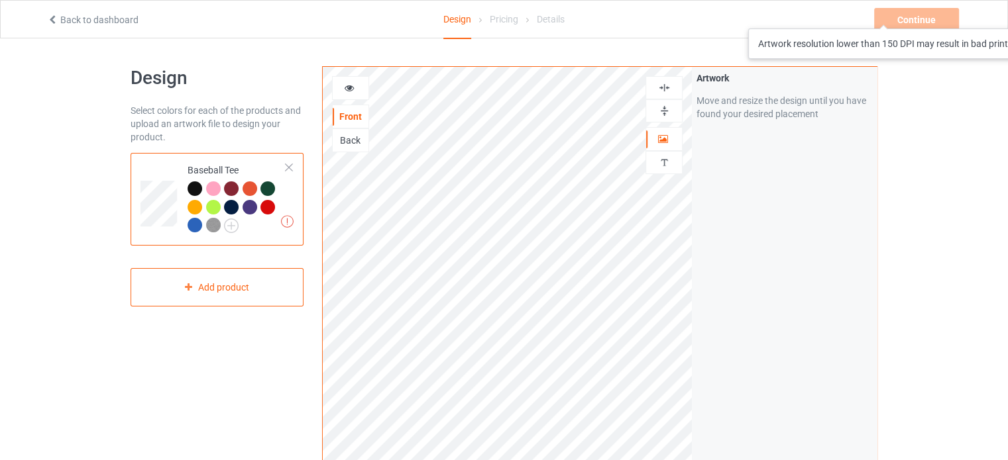
click at [901, 15] on div "Continue Artwork resolution lower than 150 DPI may result in bad print" at bounding box center [917, 20] width 87 height 24
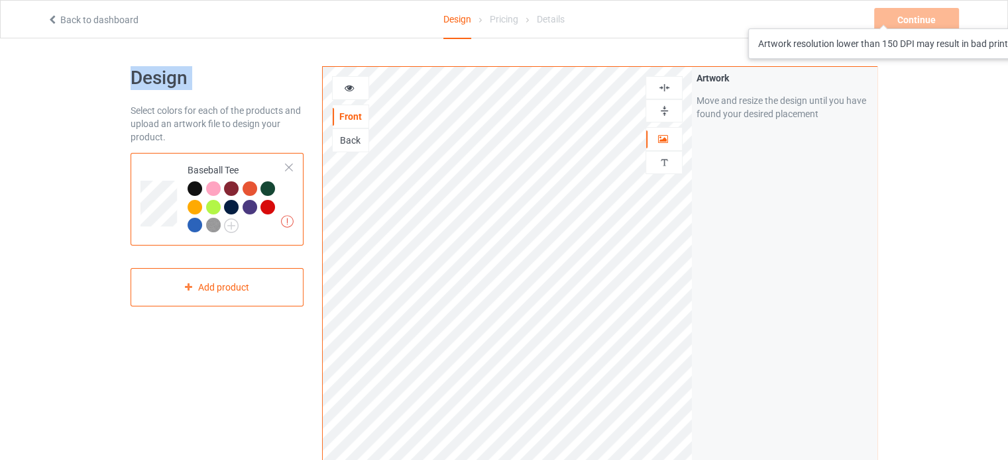
click at [901, 15] on div "Continue Artwork resolution lower than 150 DPI may result in bad print" at bounding box center [917, 20] width 87 height 24
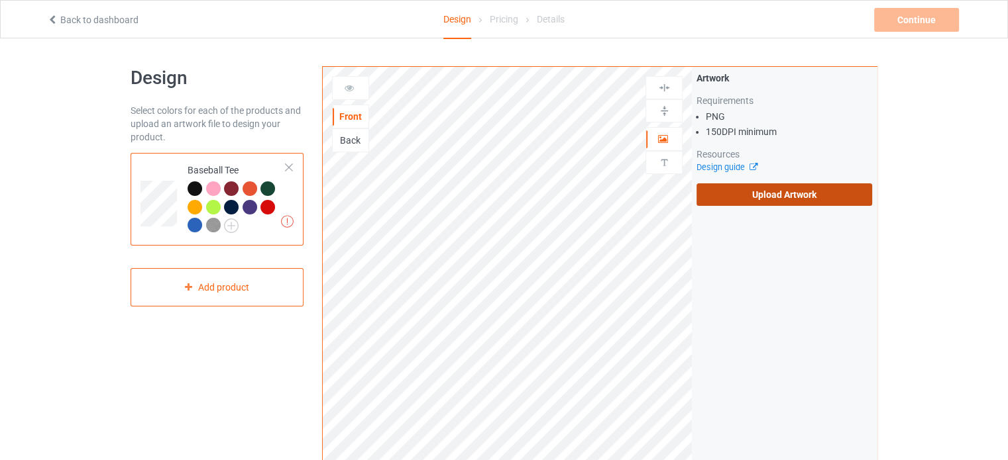
click at [828, 198] on label "Upload Artwork" at bounding box center [784, 195] width 176 height 23
click at [0, 0] on input "Upload Artwork" at bounding box center [0, 0] width 0 height 0
click at [750, 193] on label "Upload Artwork" at bounding box center [784, 195] width 176 height 23
click at [0, 0] on input "Upload Artwork" at bounding box center [0, 0] width 0 height 0
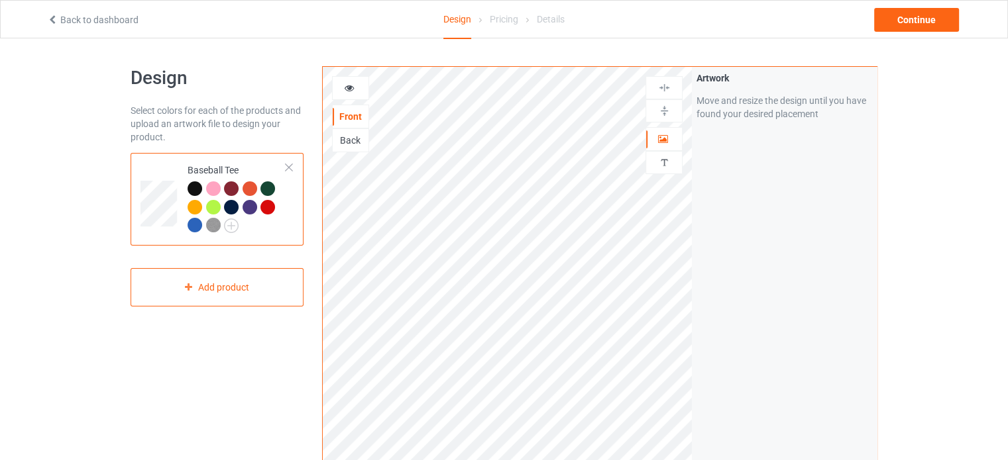
click at [350, 91] on icon at bounding box center [349, 85] width 11 height 9
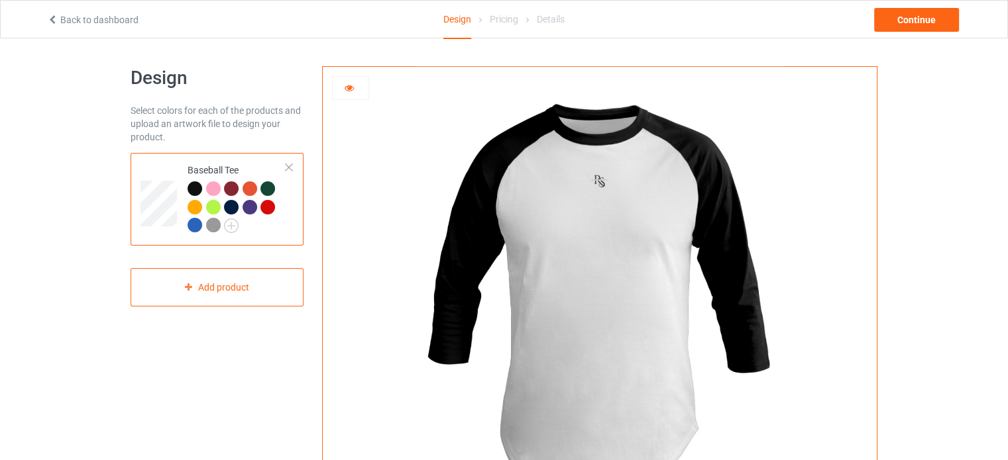
click at [347, 88] on icon at bounding box center [349, 85] width 11 height 9
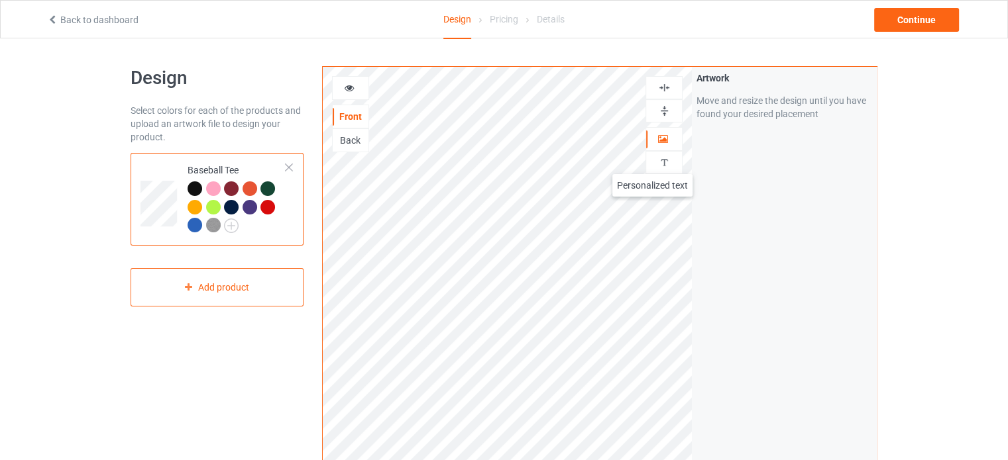
click at [653, 161] on div at bounding box center [664, 162] width 36 height 13
click at [805, 98] on div "Add text" at bounding box center [784, 101] width 176 height 24
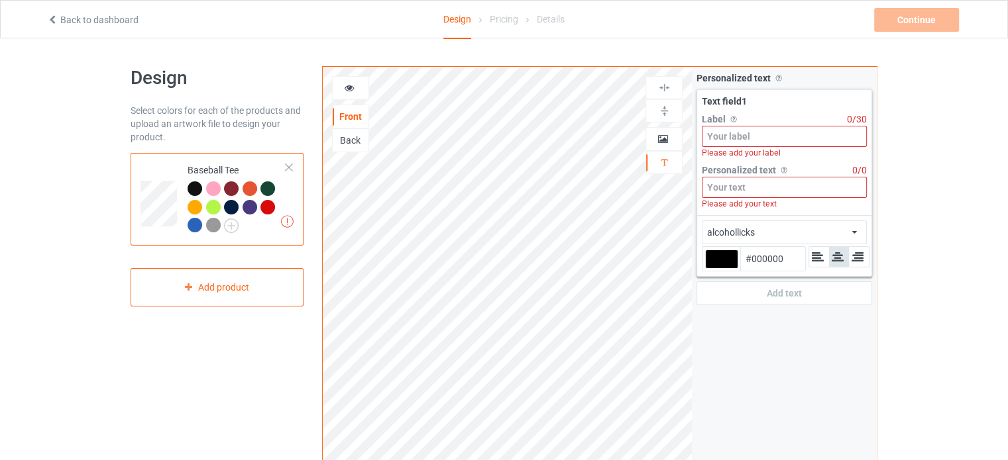
click at [759, 140] on input at bounding box center [784, 136] width 165 height 21
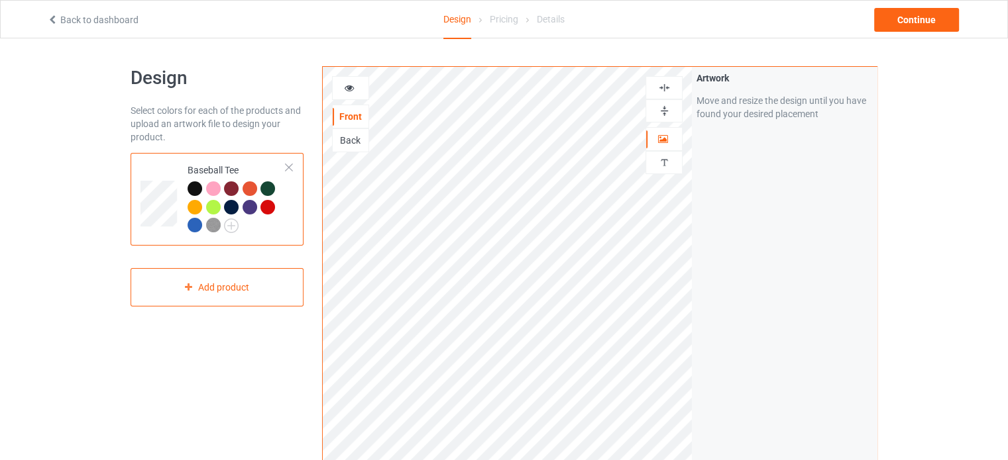
click at [661, 169] on div "Personalized text" at bounding box center [663, 162] width 37 height 23
click at [672, 160] on div at bounding box center [664, 162] width 36 height 13
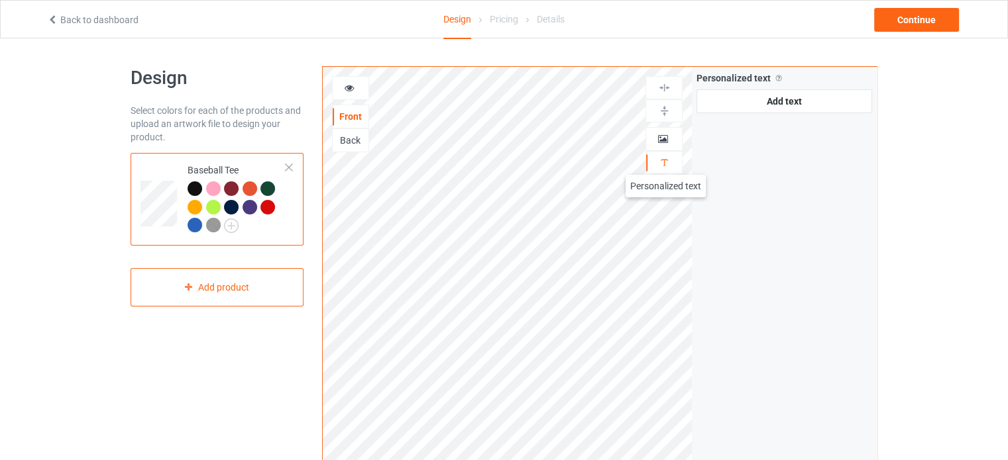
click at [666, 162] on img at bounding box center [664, 162] width 13 height 13
click at [745, 102] on div "Add text" at bounding box center [784, 101] width 176 height 24
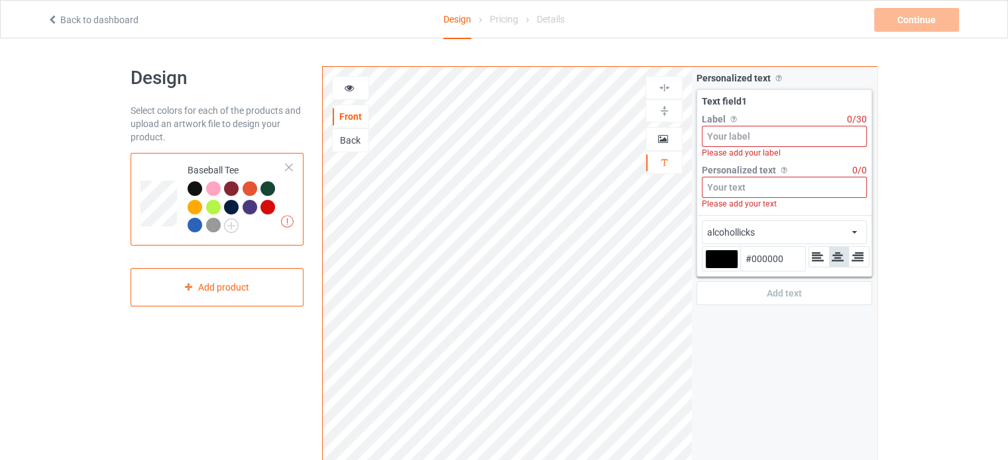
click at [754, 134] on input at bounding box center [784, 136] width 165 height 21
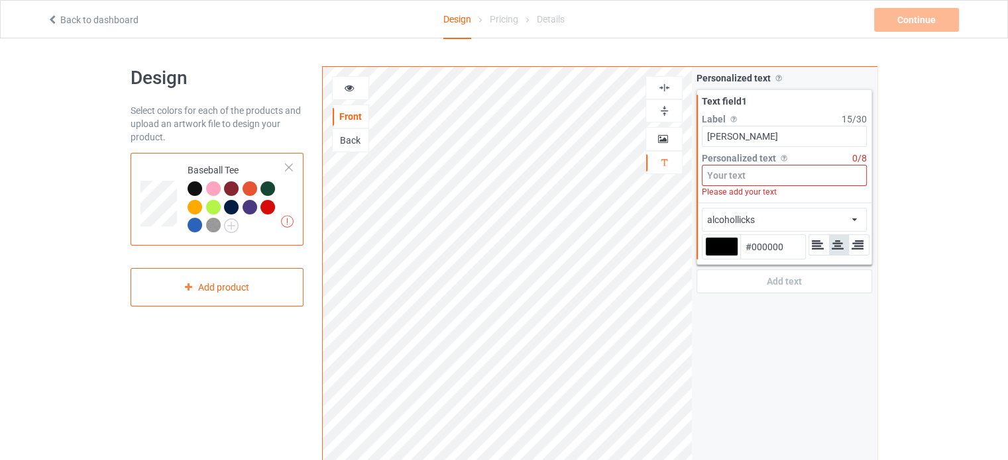
type input "[PERSON_NAME]"
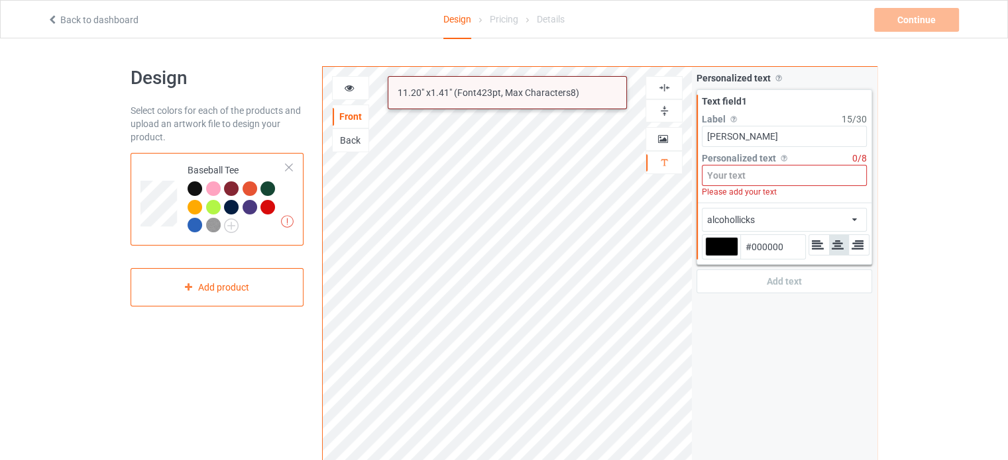
click at [790, 171] on input at bounding box center [784, 175] width 165 height 21
click at [780, 172] on input at bounding box center [784, 175] width 165 height 21
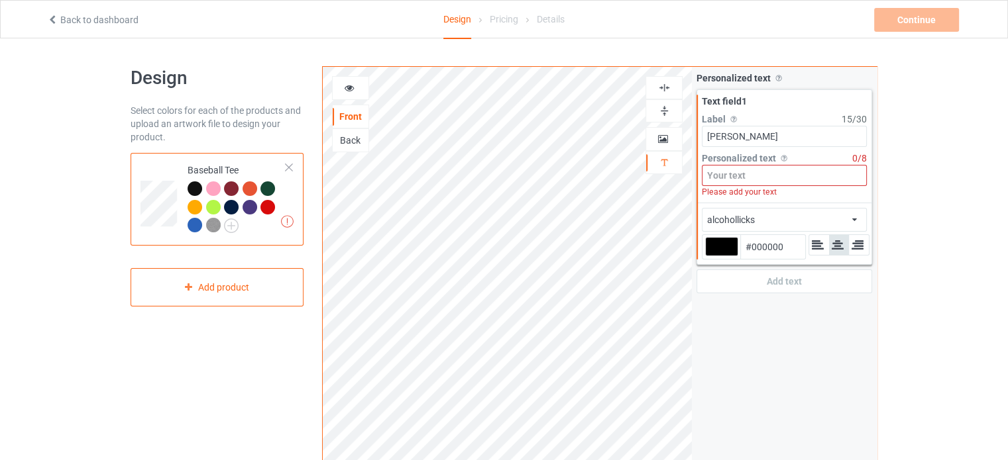
click at [794, 135] on input "[PERSON_NAME]" at bounding box center [784, 136] width 165 height 21
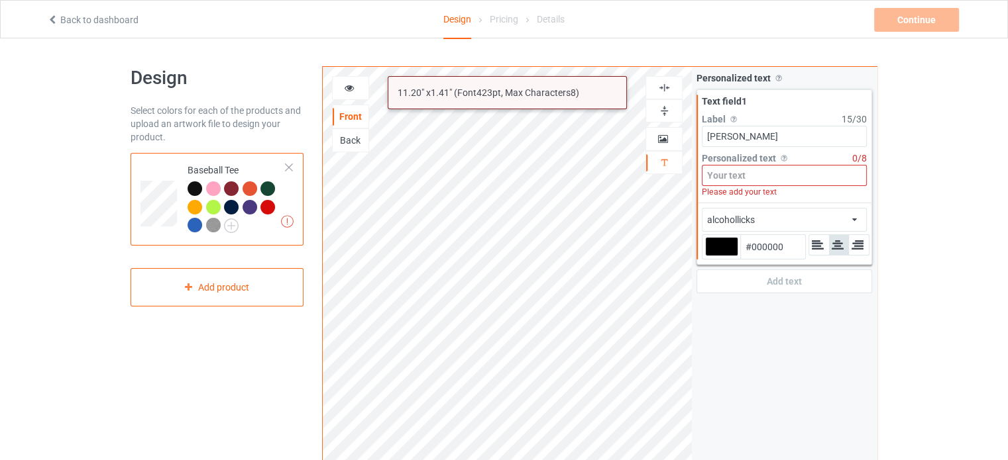
click at [785, 177] on input at bounding box center [784, 175] width 165 height 21
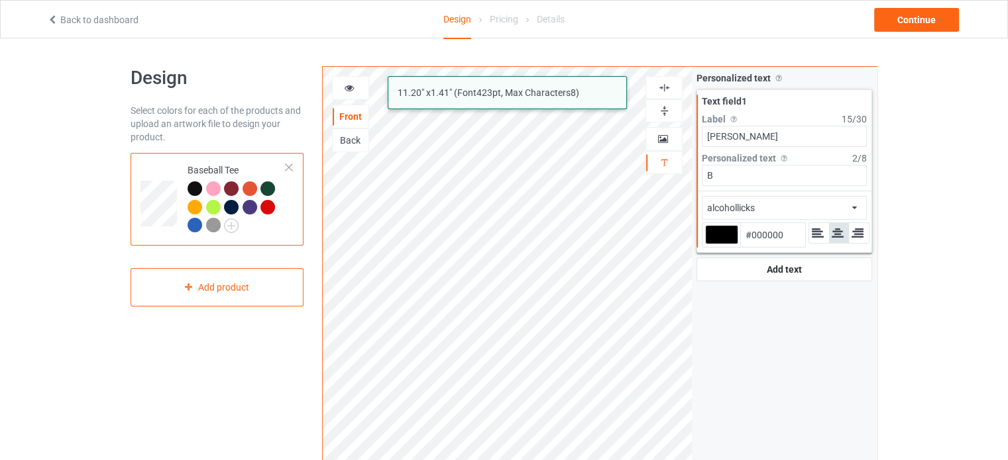
type input "B"
type input "S"
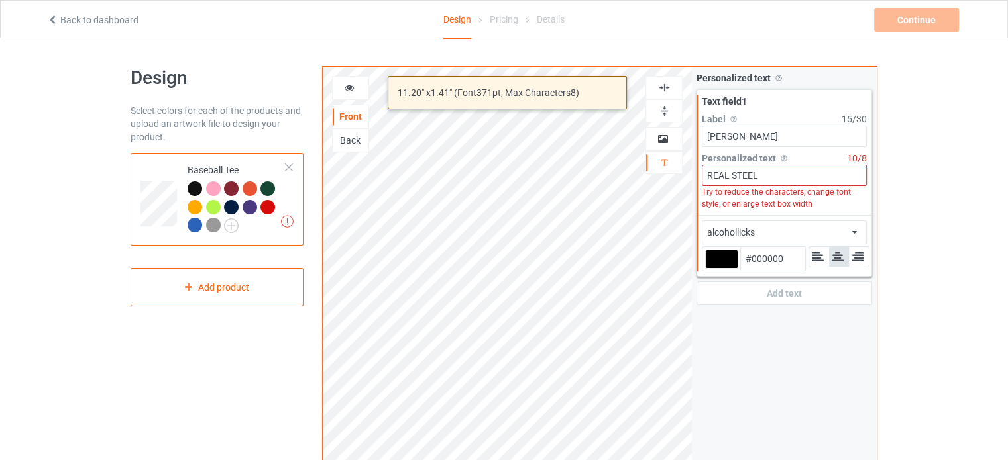
type input "REAL STEEL"
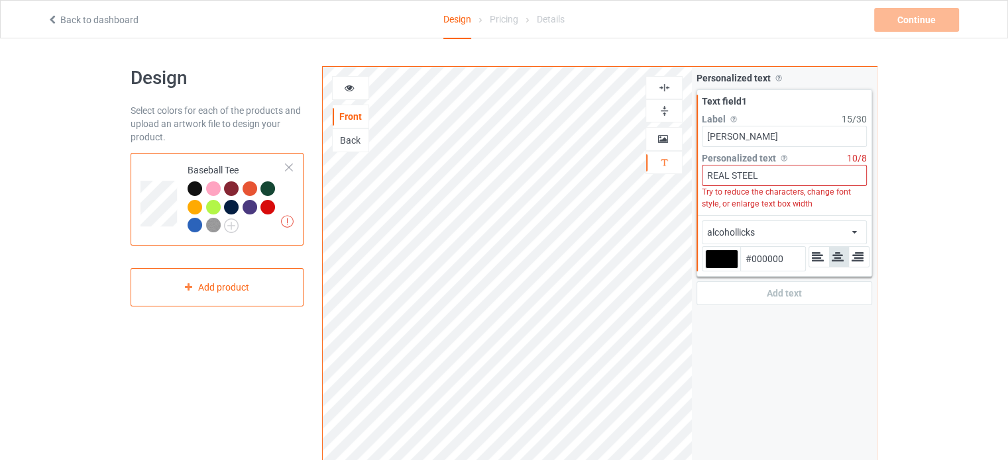
click at [819, 257] on icon at bounding box center [817, 257] width 14 height 12
click at [843, 255] on icon at bounding box center [837, 257] width 14 height 12
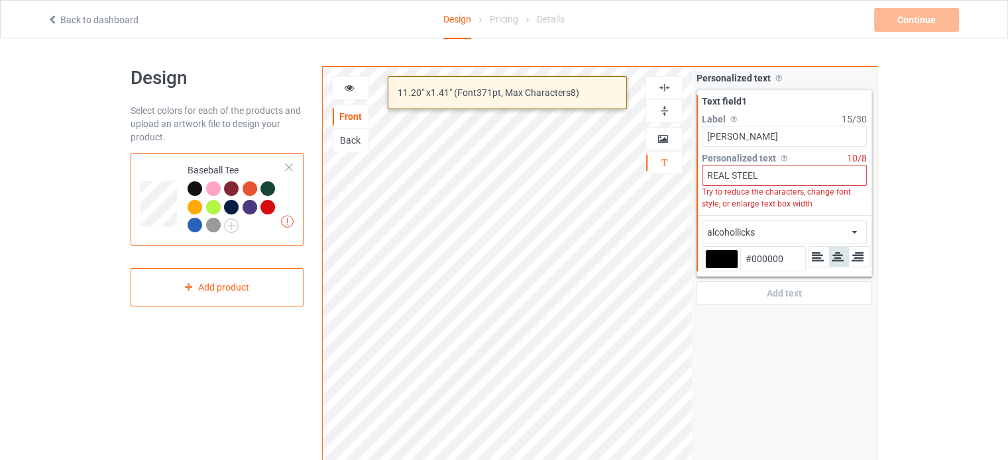
click at [766, 172] on input "REAL STEEL" at bounding box center [784, 175] width 165 height 21
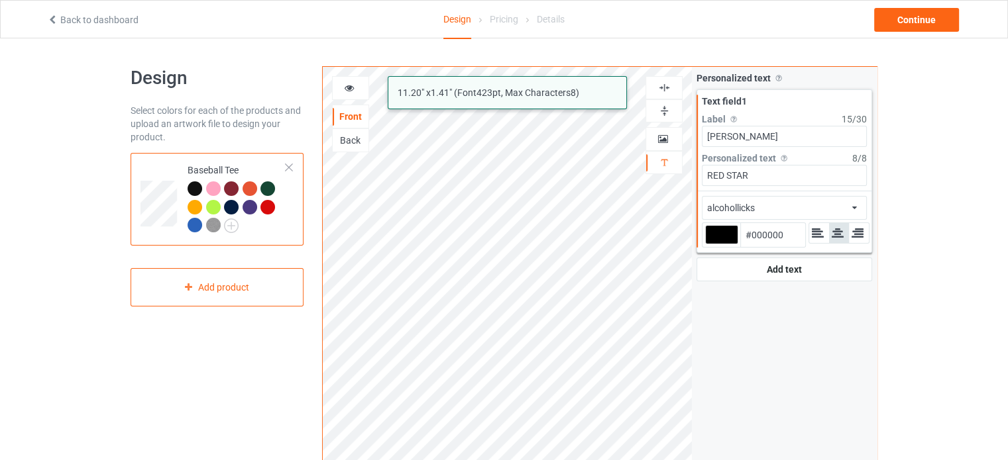
type input "RED STAR"
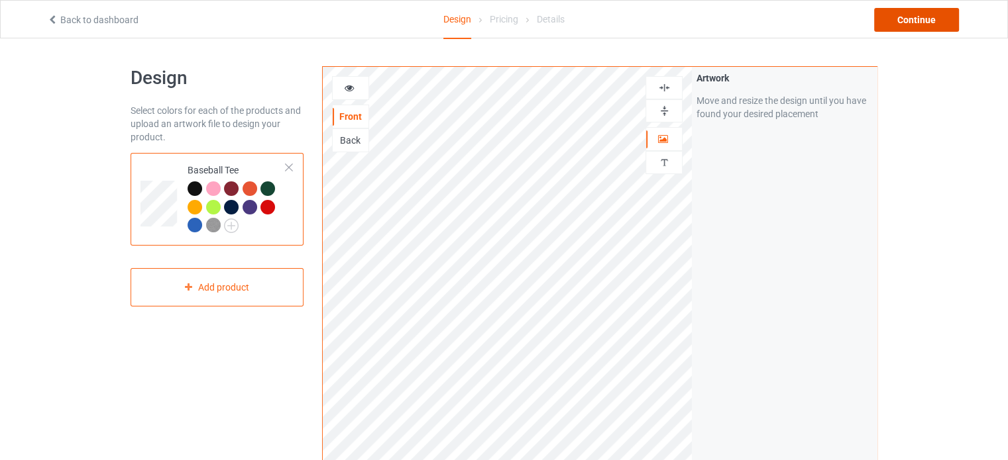
click at [906, 15] on div "Continue" at bounding box center [916, 20] width 85 height 24
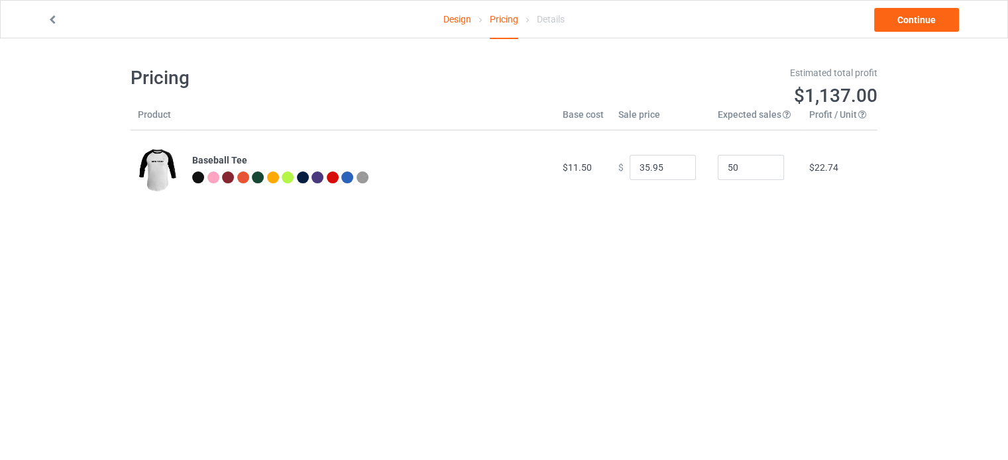
click at [199, 180] on div at bounding box center [198, 178] width 12 height 12
click at [256, 180] on div at bounding box center [258, 178] width 12 height 12
click at [196, 178] on div at bounding box center [198, 178] width 12 height 12
click at [209, 179] on div at bounding box center [213, 178] width 12 height 12
click at [763, 170] on input "49" at bounding box center [751, 167] width 66 height 25
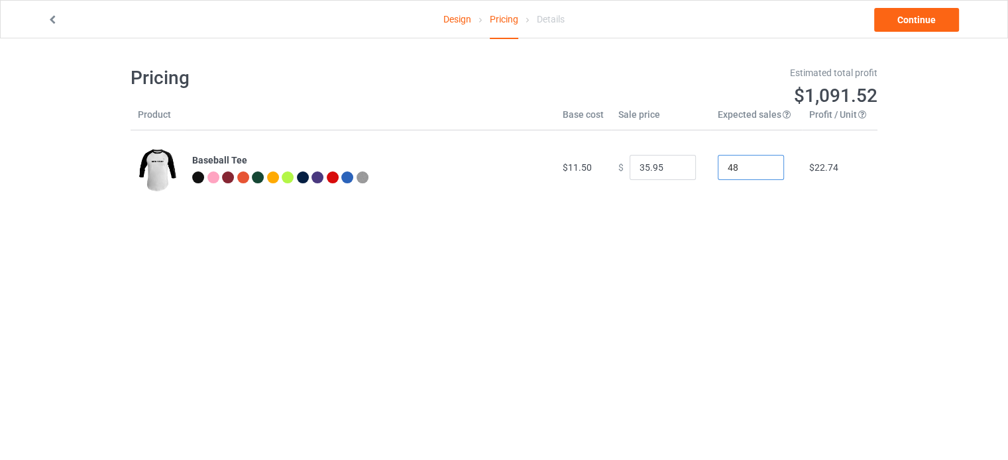
click at [763, 170] on input "48" at bounding box center [751, 167] width 66 height 25
click at [763, 170] on input "47" at bounding box center [751, 167] width 66 height 25
click at [763, 170] on input "46" at bounding box center [751, 167] width 66 height 25
click at [763, 170] on input "45" at bounding box center [751, 167] width 66 height 25
click at [763, 170] on input "44" at bounding box center [751, 167] width 66 height 25
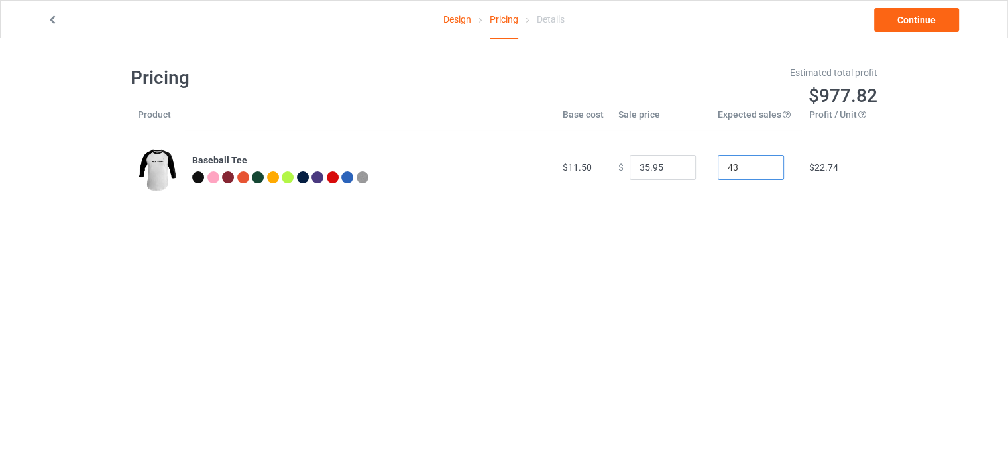
click at [763, 170] on input "43" at bounding box center [751, 167] width 66 height 25
click at [763, 170] on input "42" at bounding box center [751, 167] width 66 height 25
click at [763, 170] on input "41" at bounding box center [751, 167] width 66 height 25
click at [763, 170] on input "40" at bounding box center [751, 167] width 66 height 25
click at [763, 170] on input "39" at bounding box center [751, 167] width 66 height 25
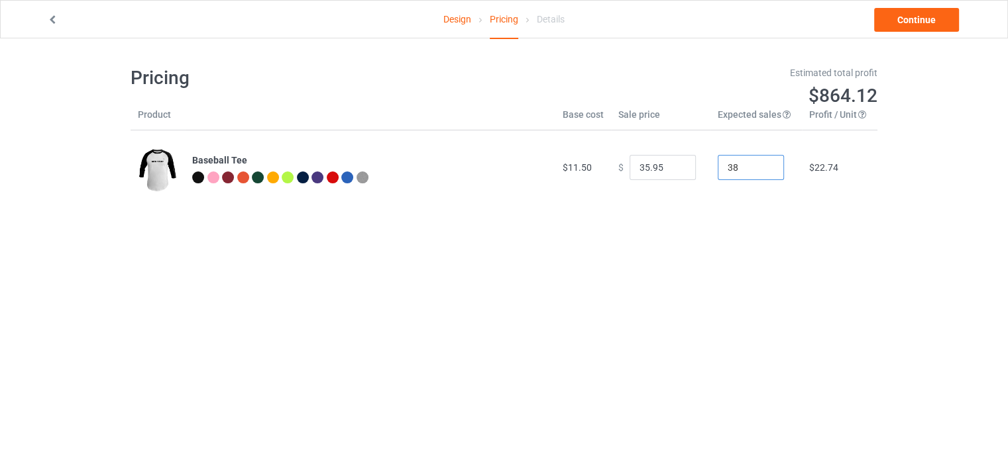
click at [763, 170] on input "38" at bounding box center [751, 167] width 66 height 25
click at [763, 170] on input "37" at bounding box center [751, 167] width 66 height 25
click at [763, 170] on input "36" at bounding box center [751, 167] width 66 height 25
click at [763, 170] on input "35" at bounding box center [751, 167] width 66 height 25
click at [763, 170] on input "34" at bounding box center [751, 167] width 66 height 25
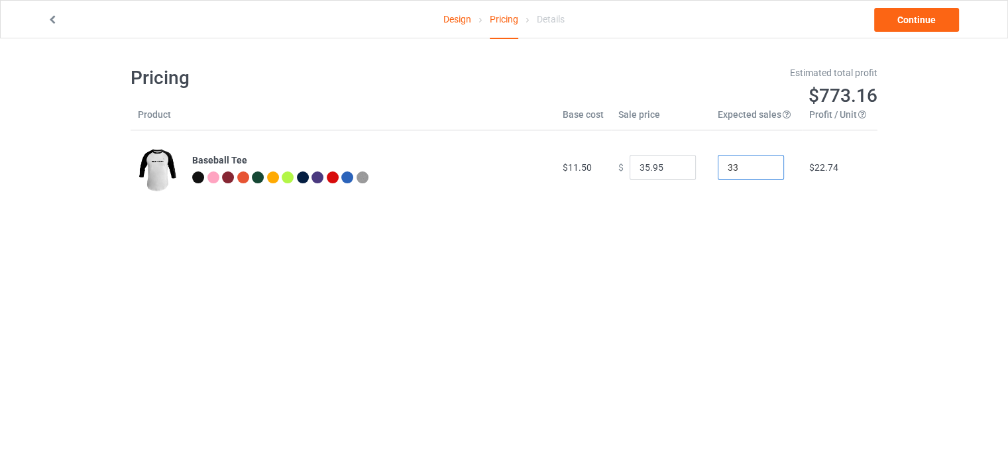
click at [763, 170] on input "33" at bounding box center [751, 167] width 66 height 25
click at [763, 170] on input "32" at bounding box center [751, 167] width 66 height 25
click at [763, 170] on input "31" at bounding box center [751, 167] width 66 height 25
click at [763, 170] on input "30" at bounding box center [751, 167] width 66 height 25
click at [763, 170] on input "29" at bounding box center [751, 167] width 66 height 25
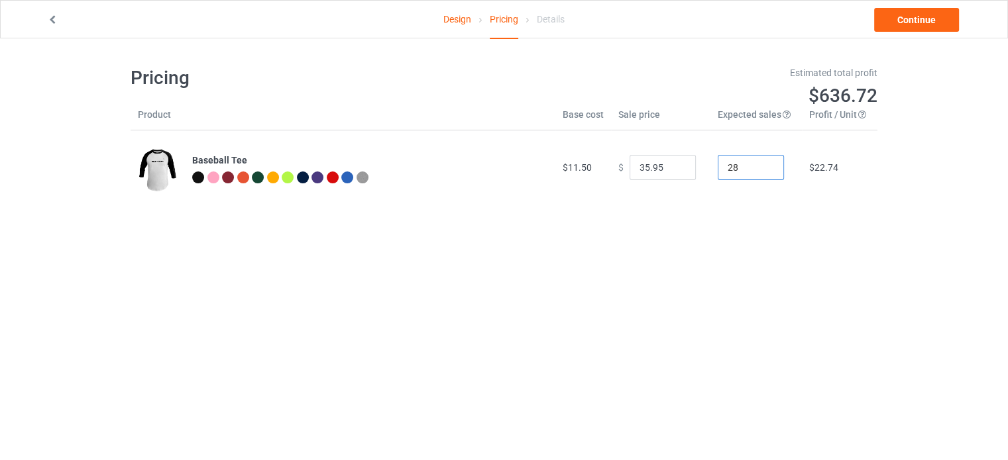
click at [763, 170] on input "28" at bounding box center [751, 167] width 66 height 25
click at [763, 170] on input "27" at bounding box center [751, 167] width 66 height 25
click at [763, 170] on input "26" at bounding box center [751, 167] width 66 height 25
click at [763, 170] on input "25" at bounding box center [751, 167] width 66 height 25
click at [763, 170] on input "24" at bounding box center [751, 167] width 66 height 25
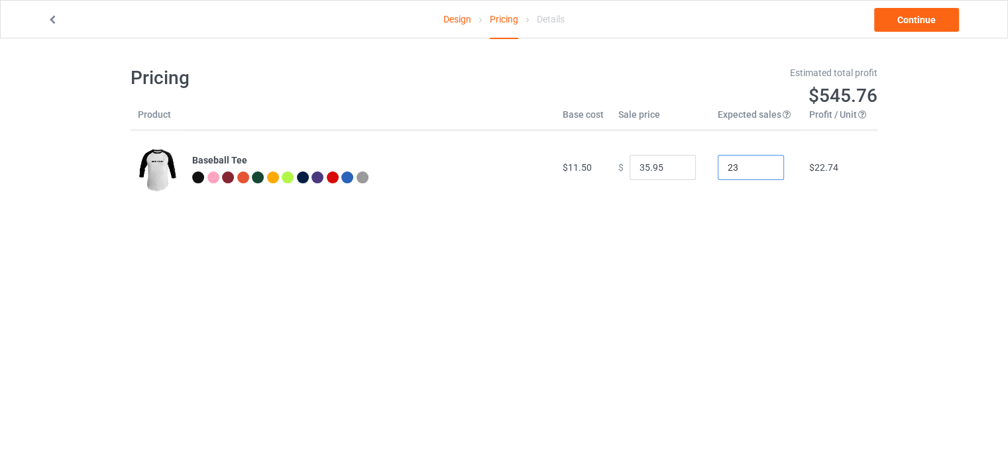
click at [763, 170] on input "23" at bounding box center [751, 167] width 66 height 25
click at [763, 170] on input "22" at bounding box center [751, 167] width 66 height 25
click at [763, 170] on input "21" at bounding box center [751, 167] width 66 height 25
click at [763, 170] on input "20" at bounding box center [751, 167] width 66 height 25
click at [763, 170] on input "19" at bounding box center [751, 167] width 66 height 25
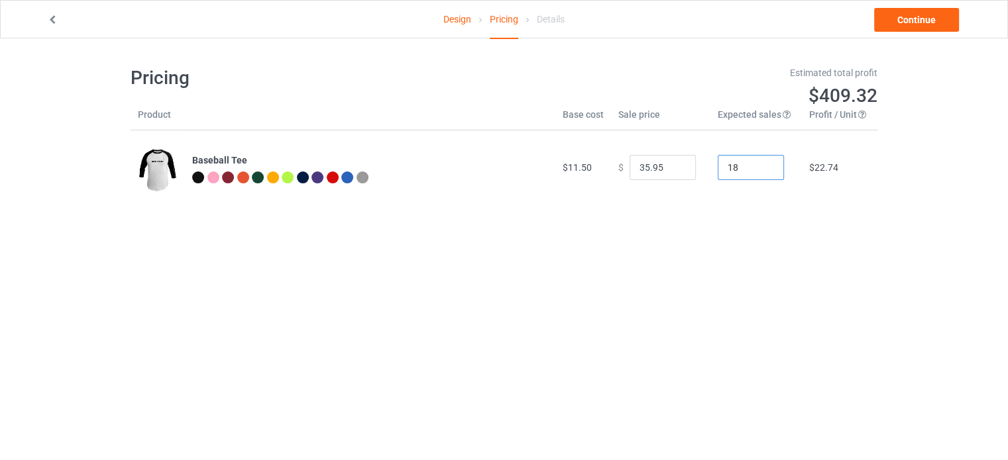
click at [763, 170] on input "18" at bounding box center [751, 167] width 66 height 25
click at [763, 170] on input "17" at bounding box center [751, 167] width 66 height 25
click at [763, 170] on input "16" at bounding box center [751, 167] width 66 height 25
click at [763, 170] on input "15" at bounding box center [751, 167] width 66 height 25
click at [763, 170] on input "14" at bounding box center [751, 167] width 66 height 25
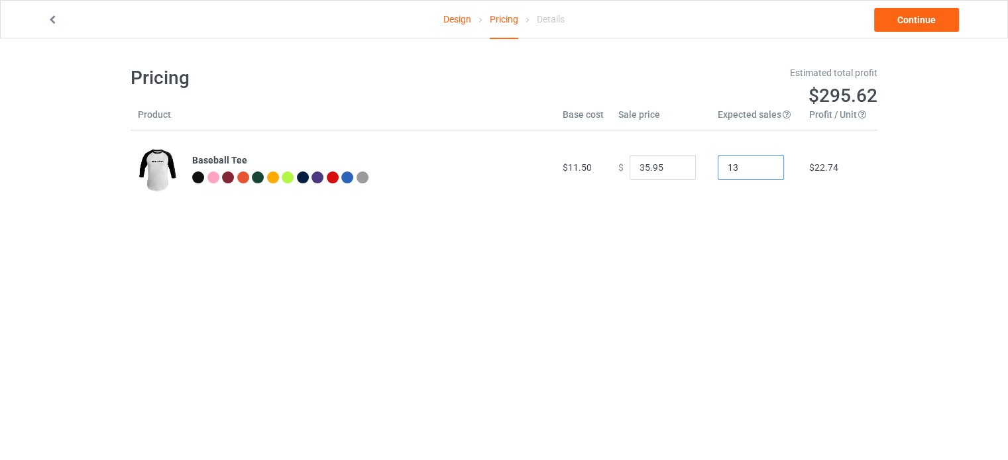
click at [763, 170] on input "13" at bounding box center [751, 167] width 66 height 25
click at [763, 170] on input "12" at bounding box center [751, 167] width 66 height 25
click at [763, 170] on input "10" at bounding box center [751, 167] width 66 height 25
click at [763, 170] on input "9" at bounding box center [751, 167] width 66 height 25
type input "10"
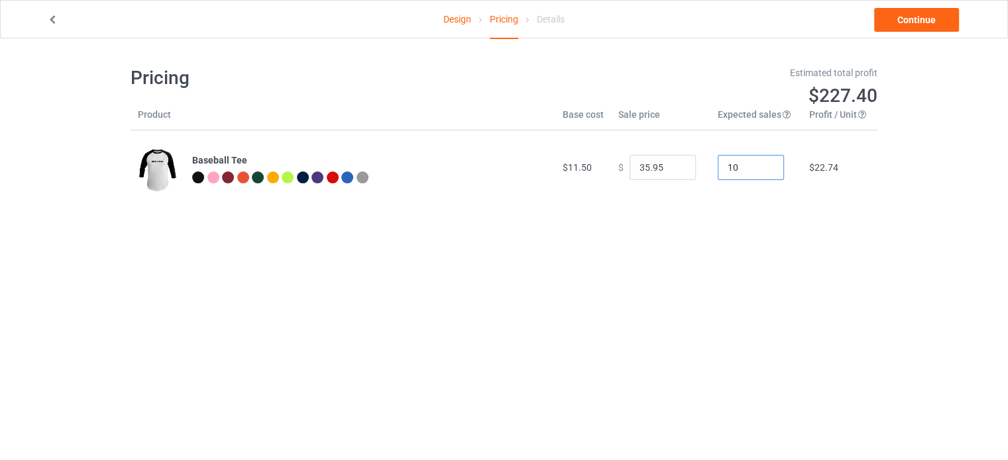
click at [761, 164] on input "10" at bounding box center [751, 167] width 66 height 25
click at [672, 169] on input "34.95" at bounding box center [662, 167] width 66 height 25
click at [672, 169] on input "33.95" at bounding box center [662, 167] width 66 height 25
click at [672, 169] on input "32.95" at bounding box center [662, 167] width 66 height 25
click at [672, 169] on input "31.95" at bounding box center [662, 167] width 66 height 25
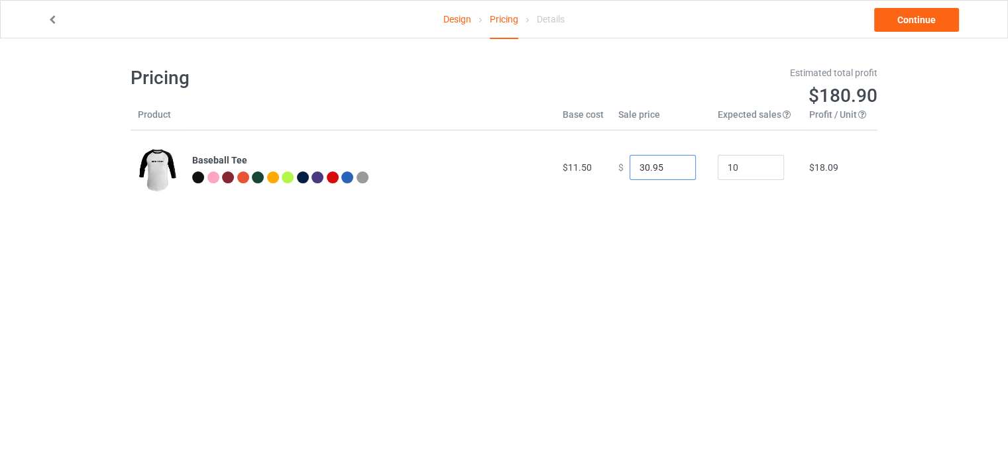
click at [672, 169] on input "30.95" at bounding box center [662, 167] width 66 height 25
click at [672, 169] on input "29.95" at bounding box center [662, 167] width 66 height 25
click at [672, 169] on input "28.95" at bounding box center [662, 167] width 66 height 25
click at [672, 169] on input "27.95" at bounding box center [662, 167] width 66 height 25
click at [672, 169] on input "26.95" at bounding box center [662, 167] width 66 height 25
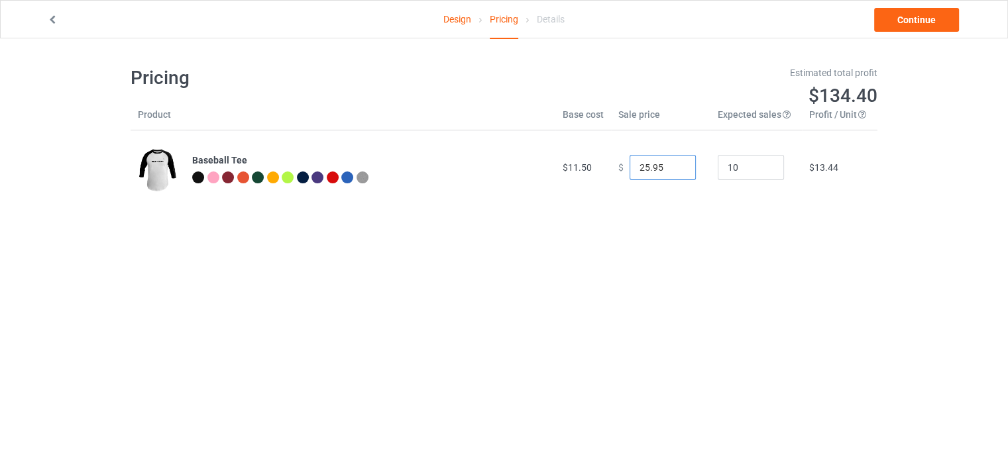
click at [672, 169] on input "25.95" at bounding box center [662, 167] width 66 height 25
click at [672, 169] on input "24.95" at bounding box center [662, 167] width 66 height 25
click at [672, 169] on input "23.95" at bounding box center [662, 167] width 66 height 25
click at [672, 169] on input "22.95" at bounding box center [662, 167] width 66 height 25
click at [672, 169] on input "21.95" at bounding box center [662, 167] width 66 height 25
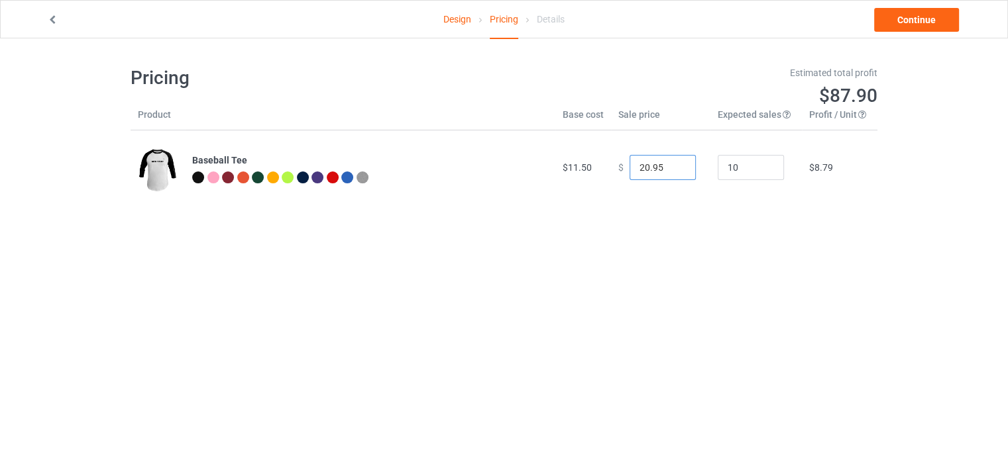
click at [672, 169] on input "20.95" at bounding box center [662, 167] width 66 height 25
click at [672, 169] on input "19.95" at bounding box center [662, 167] width 66 height 25
click at [672, 169] on input "18.95" at bounding box center [662, 167] width 66 height 25
click at [672, 169] on input "17.95" at bounding box center [662, 167] width 66 height 25
type input "16.95"
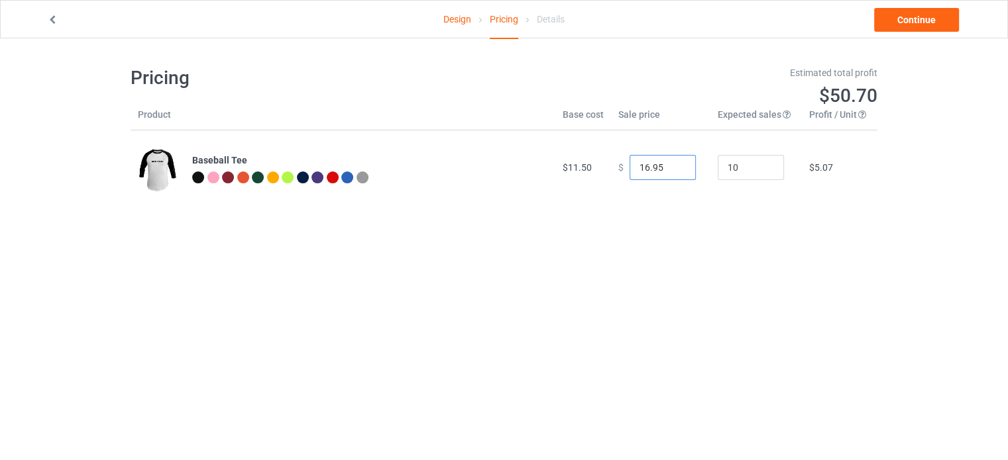
click at [672, 169] on input "16.95" at bounding box center [662, 167] width 66 height 25
click at [918, 17] on link "Continue" at bounding box center [916, 20] width 85 height 24
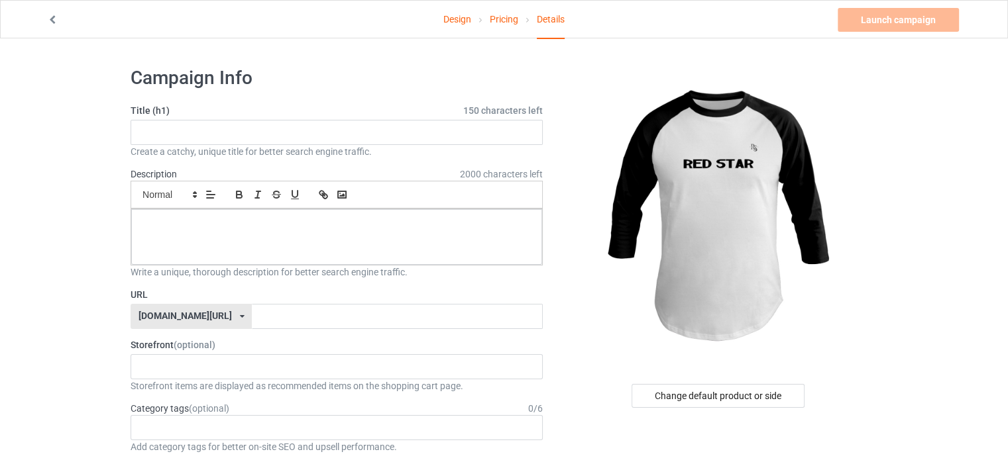
click at [457, 20] on link "Design" at bounding box center [457, 19] width 28 height 37
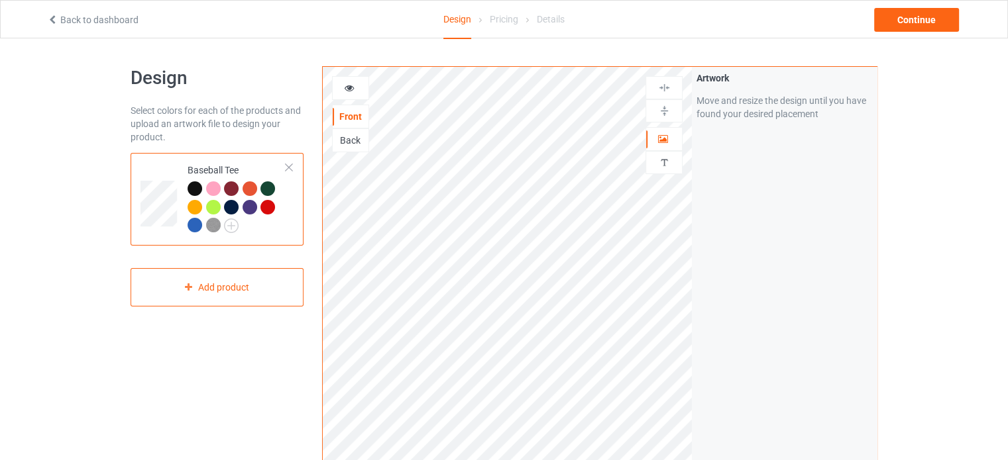
click at [496, 21] on div "Pricing" at bounding box center [504, 19] width 28 height 37
click at [515, 18] on div "Pricing" at bounding box center [504, 19] width 28 height 37
click at [896, 27] on div "Continue" at bounding box center [916, 20] width 85 height 24
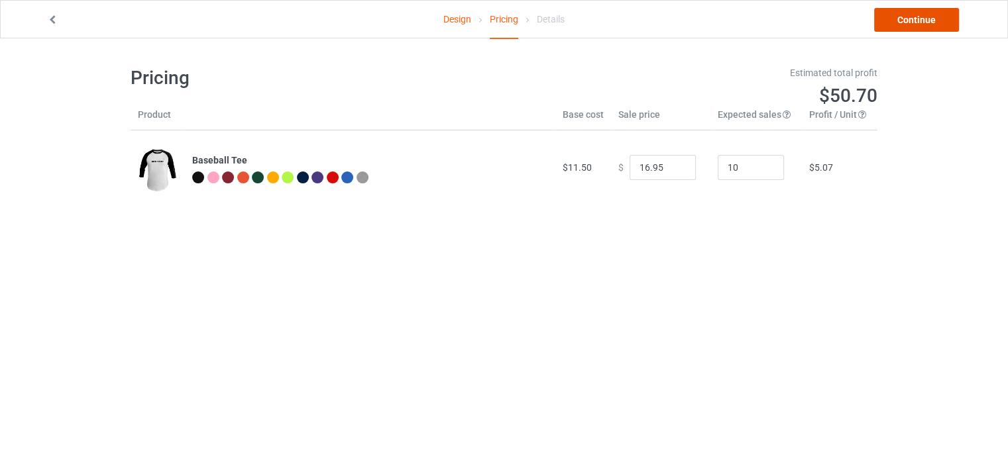
click at [910, 13] on link "Continue" at bounding box center [916, 20] width 85 height 24
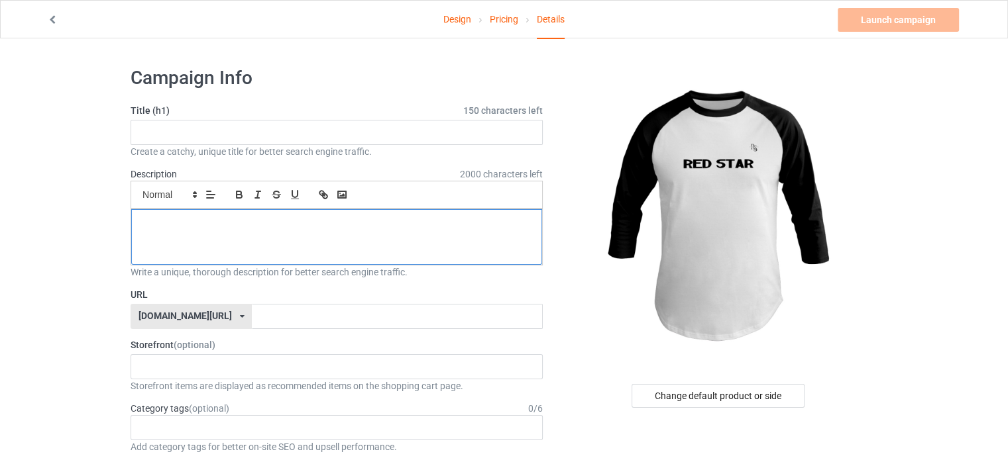
click at [210, 223] on p at bounding box center [337, 224] width 390 height 13
click at [180, 137] on input "text" at bounding box center [337, 132] width 412 height 25
click at [171, 218] on p at bounding box center [337, 224] width 390 height 13
drag, startPoint x: 171, startPoint y: 217, endPoint x: 156, endPoint y: 132, distance: 86.2
click at [156, 132] on input "RES STAR" at bounding box center [337, 132] width 412 height 25
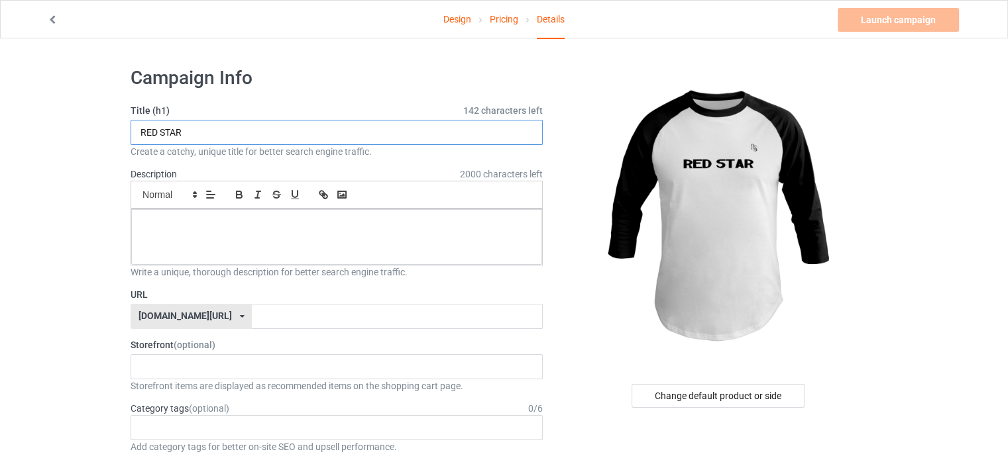
type input "RED STAR"
click at [186, 233] on div at bounding box center [336, 237] width 411 height 56
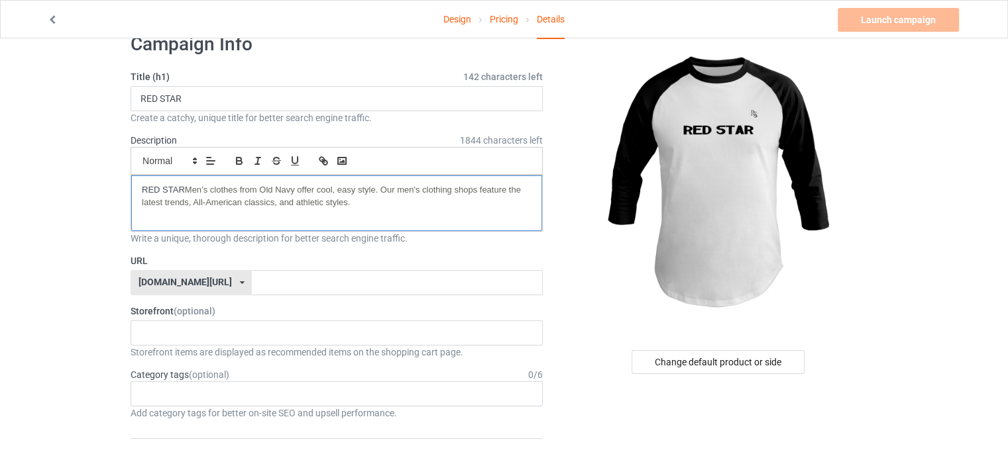
scroll to position [85, 0]
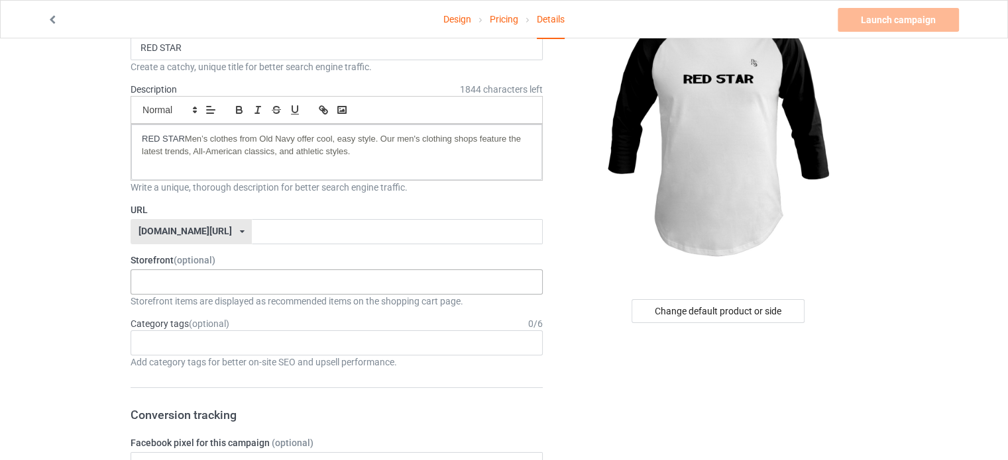
click at [202, 278] on div "No result found" at bounding box center [337, 282] width 412 height 25
type input "RED STAR"
click at [252, 227] on input "text" at bounding box center [397, 231] width 290 height 25
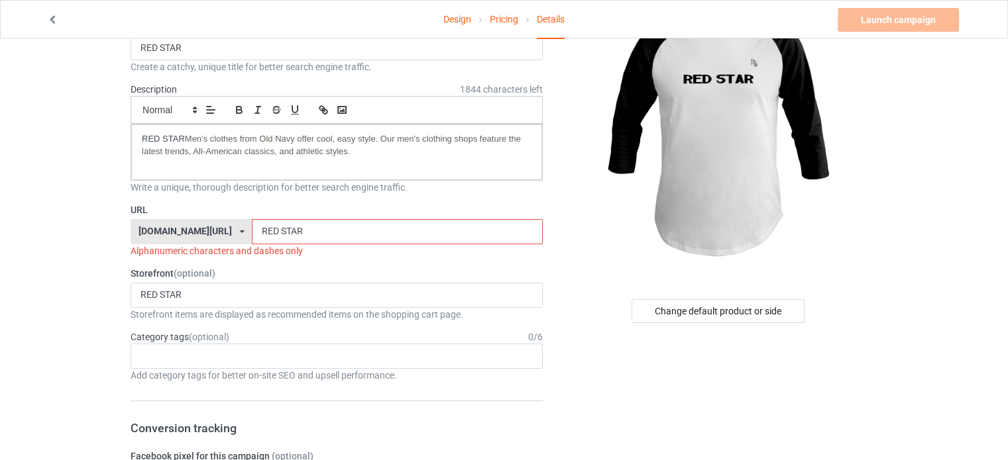
click at [252, 230] on input "RED STAR" at bounding box center [397, 231] width 290 height 25
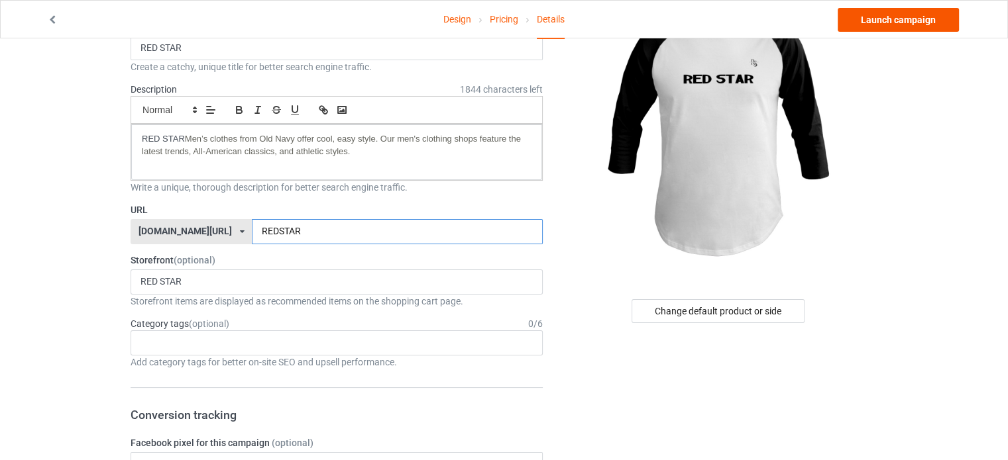
type input "REDSTAR"
click at [888, 18] on link "Launch campaign" at bounding box center [897, 20] width 121 height 24
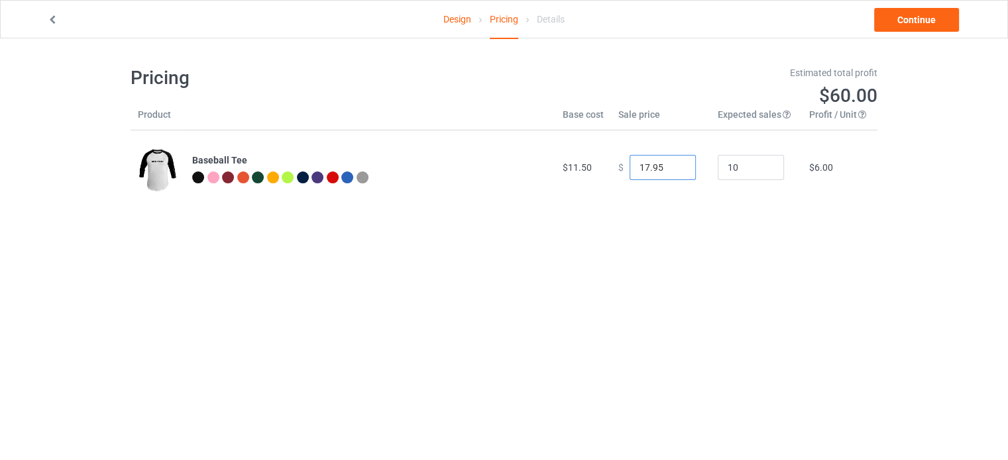
click at [673, 180] on input "17.95" at bounding box center [662, 167] width 66 height 25
click at [674, 164] on input "18.95" at bounding box center [662, 167] width 66 height 25
click at [674, 164] on input "19.95" at bounding box center [662, 167] width 66 height 25
type input "20.95"
click at [674, 164] on input "20.95" at bounding box center [662, 167] width 66 height 25
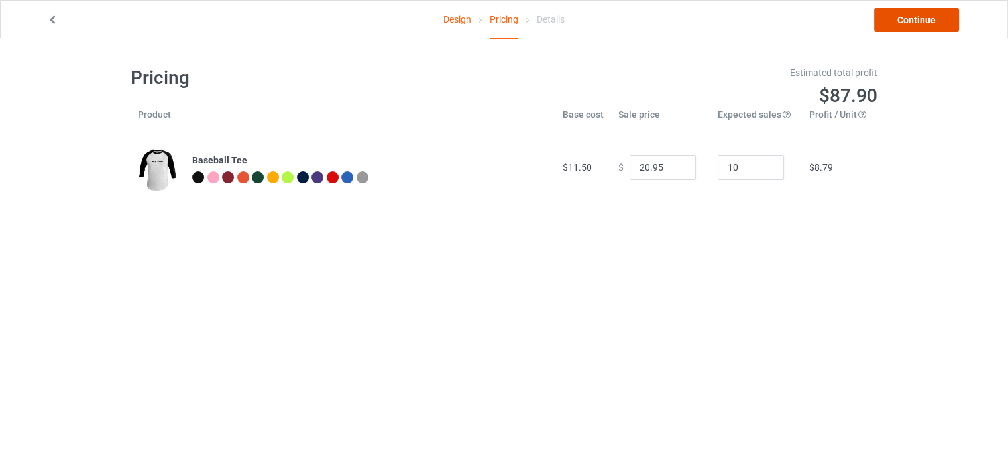
click at [937, 13] on link "Continue" at bounding box center [916, 20] width 85 height 24
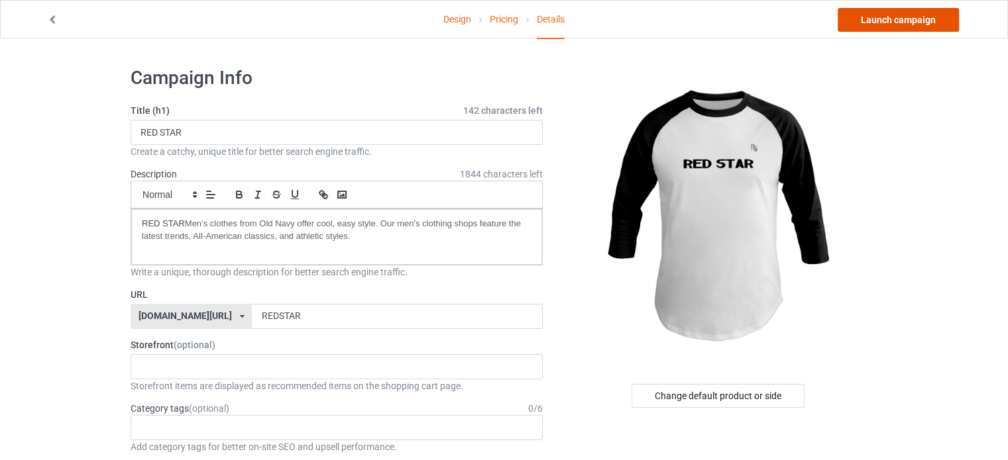
click at [906, 16] on link "Launch campaign" at bounding box center [897, 20] width 121 height 24
